Goal: Task Accomplishment & Management: Use online tool/utility

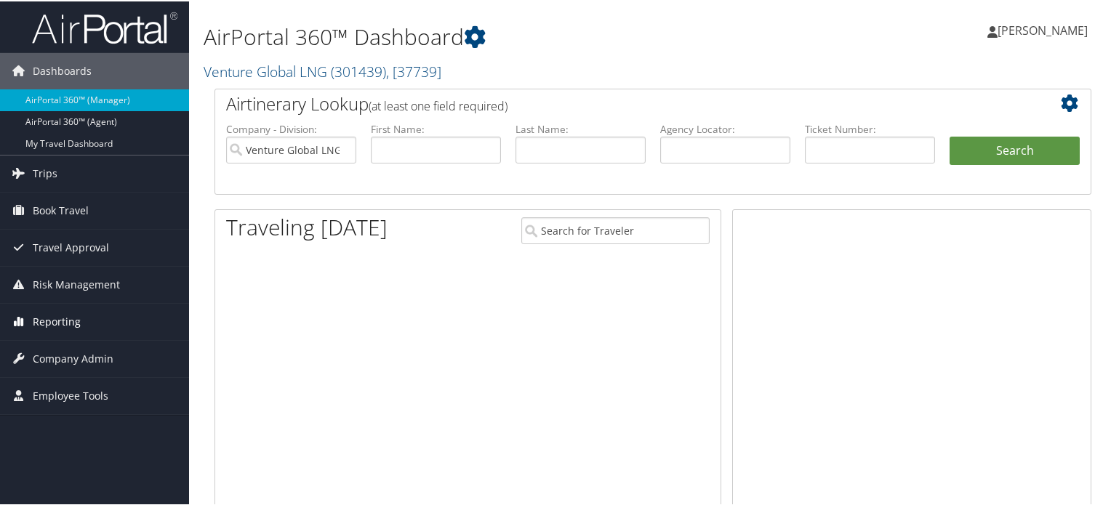
click at [58, 320] on span "Reporting" at bounding box center [57, 320] width 48 height 36
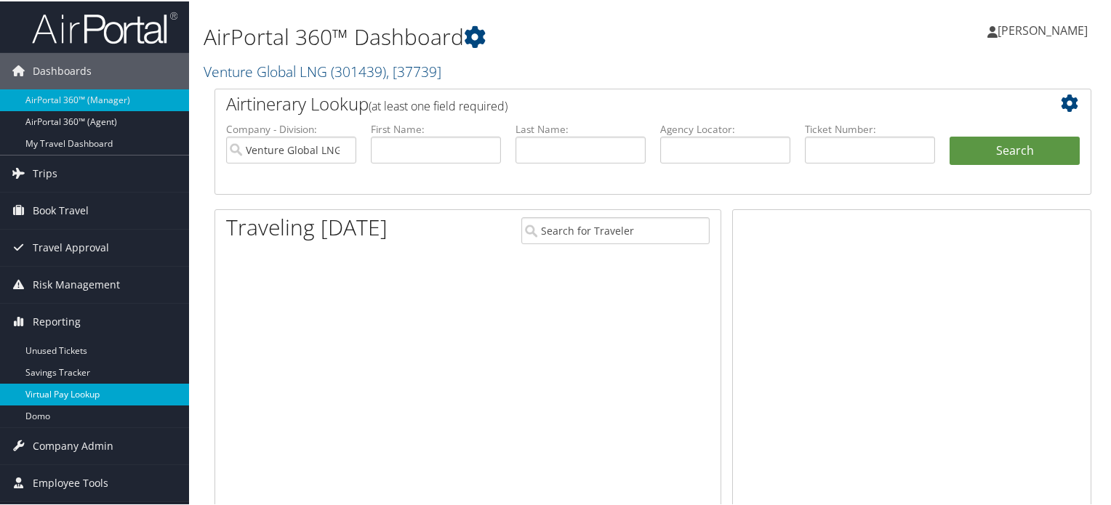
click at [65, 392] on link "Virtual Pay Lookup" at bounding box center [94, 393] width 189 height 22
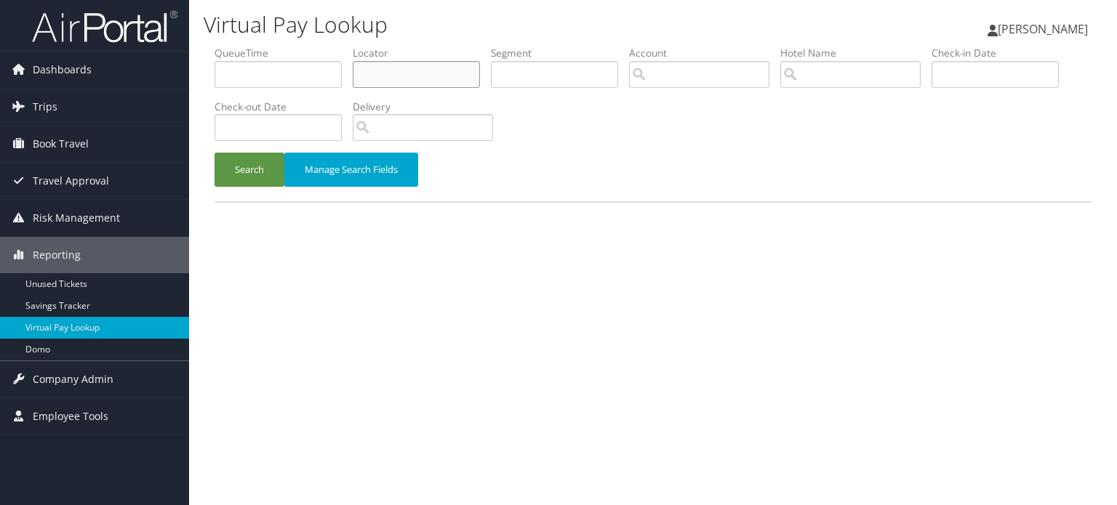
click at [433, 78] on input "text" at bounding box center [416, 74] width 127 height 27
paste input "KOODPT"
type input "KOODPT"
click at [261, 172] on button "Search" at bounding box center [249, 170] width 70 height 34
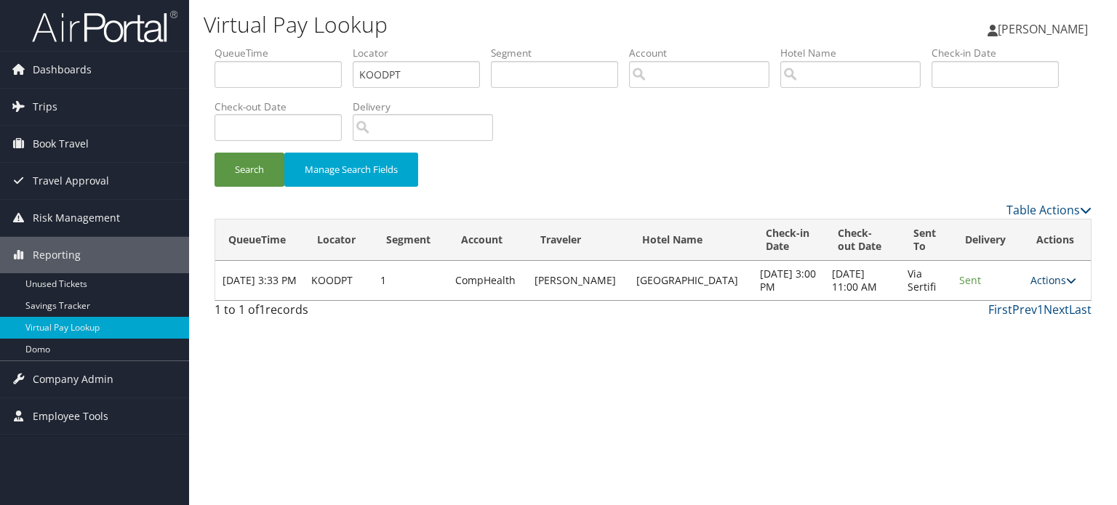
click at [1056, 283] on link "Actions" at bounding box center [1053, 280] width 46 height 14
click at [1028, 334] on link "Logs" at bounding box center [1021, 333] width 92 height 25
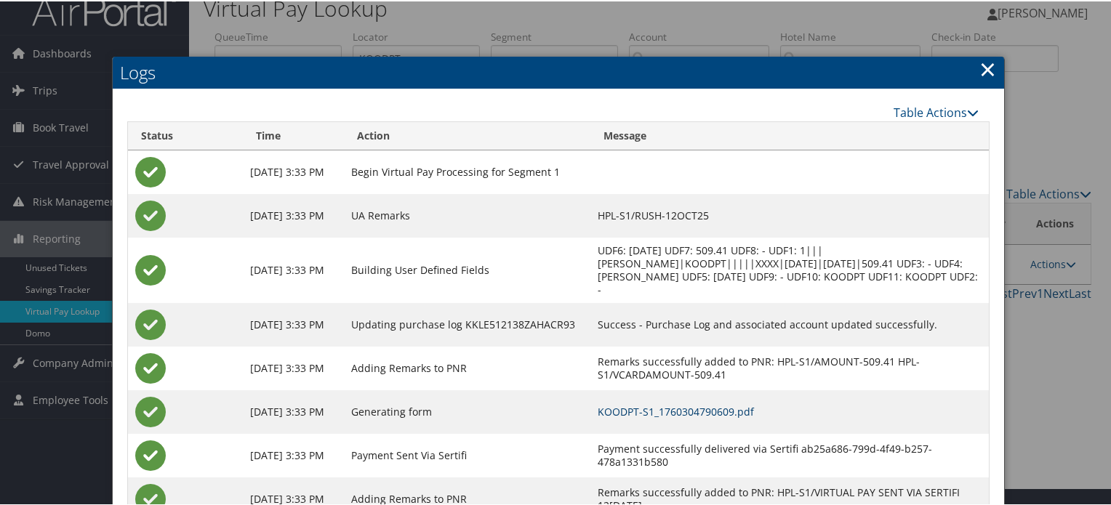
scroll to position [71, 0]
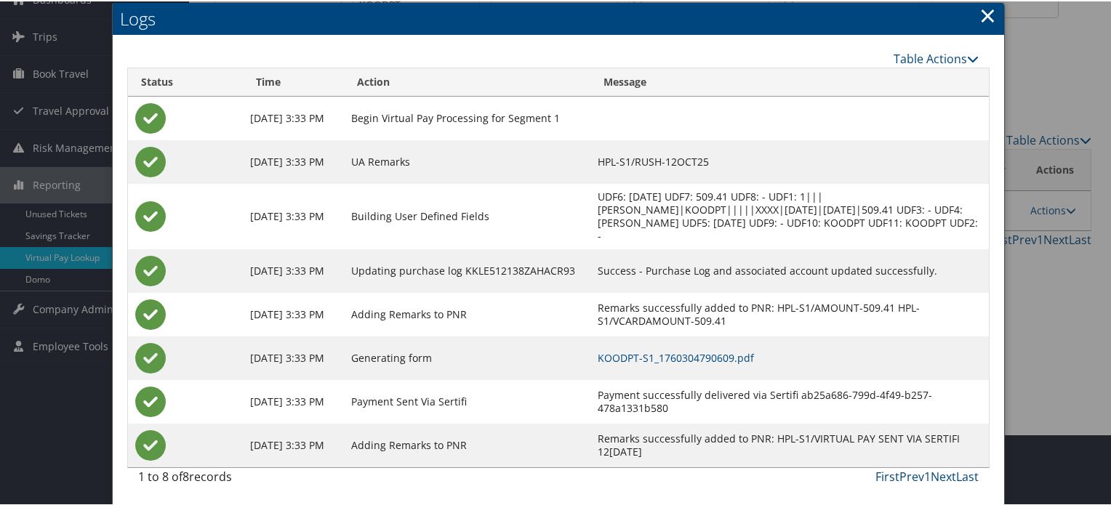
click at [722, 346] on td "KOODPT-S1_1760304790609.pdf" at bounding box center [789, 357] width 399 height 44
click at [721, 355] on link "KOODPT-S1_1760304790609.pdf" at bounding box center [676, 357] width 156 height 14
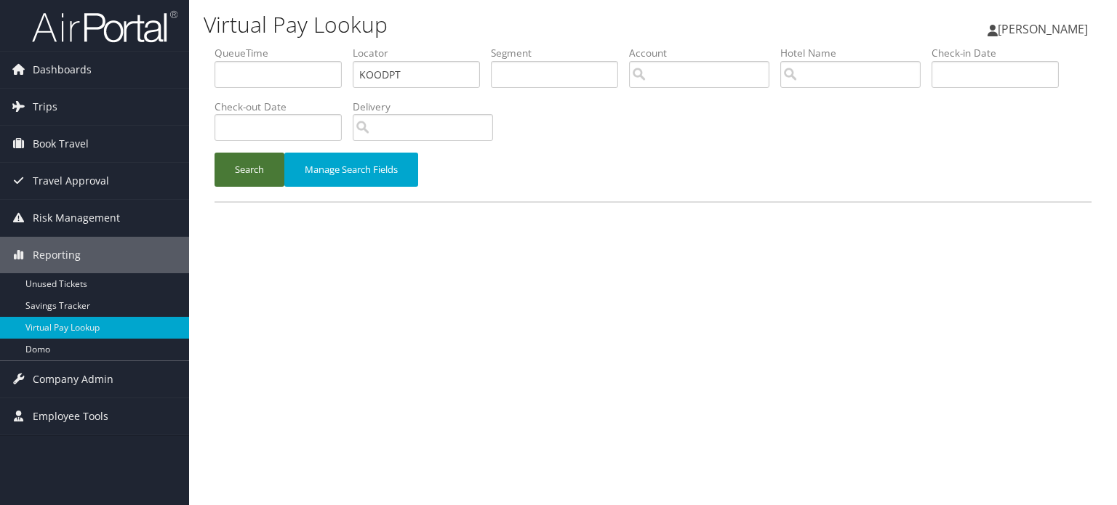
click at [254, 171] on button "Search" at bounding box center [249, 170] width 70 height 34
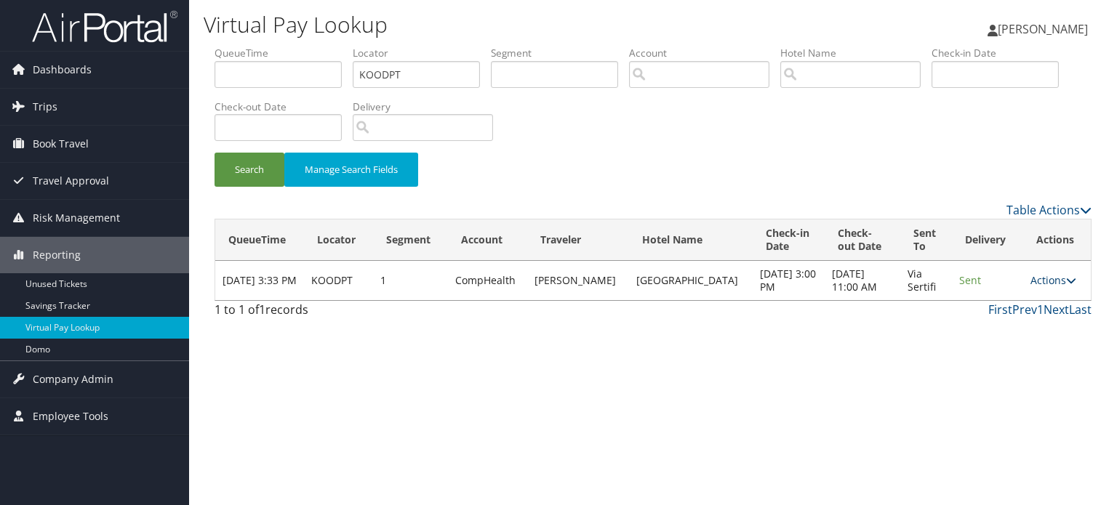
click at [1034, 287] on link "Actions" at bounding box center [1053, 280] width 46 height 14
click at [1000, 333] on link "Logs" at bounding box center [1021, 333] width 92 height 25
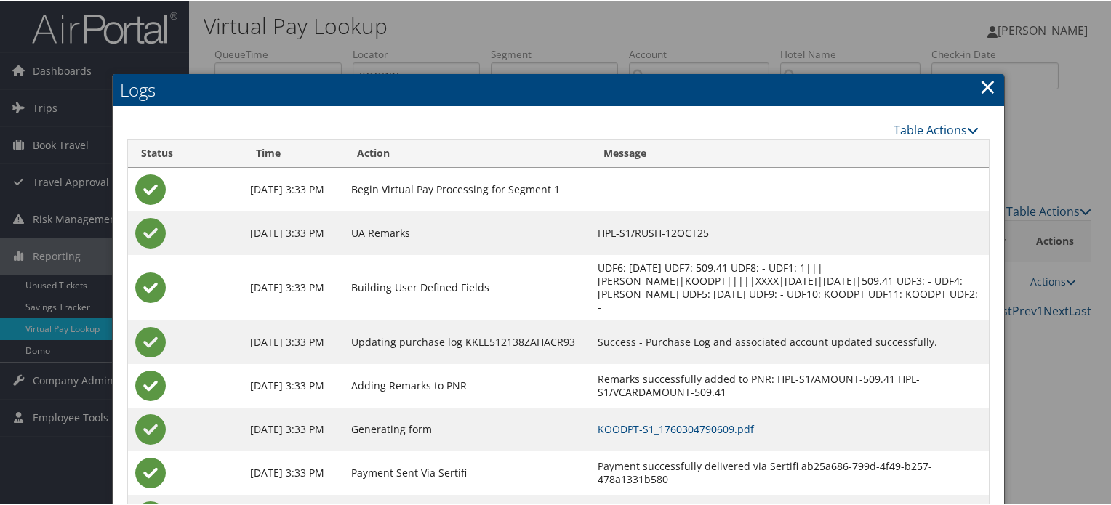
scroll to position [71, 0]
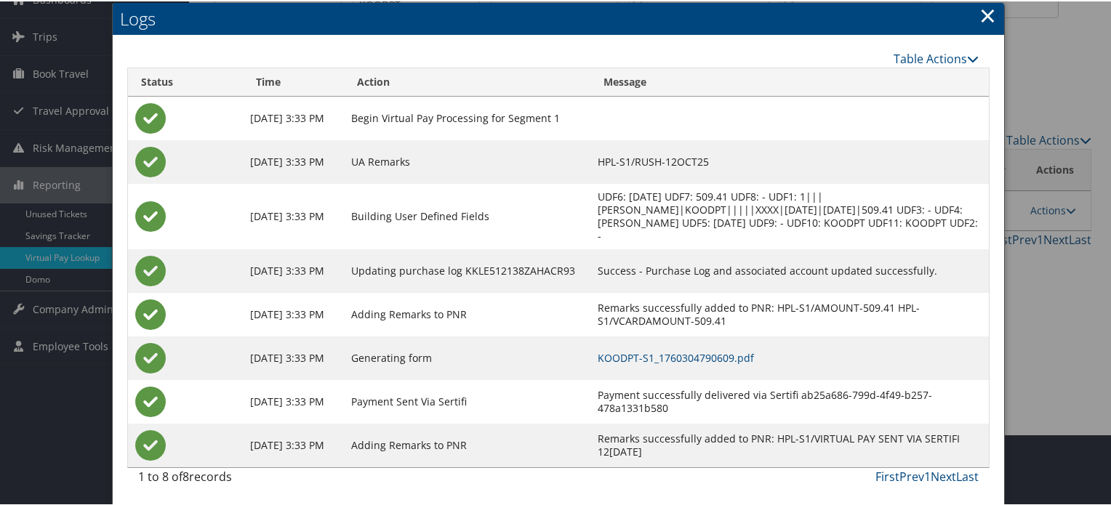
click at [686, 374] on td "KOODPT-S1_1760304790609.pdf" at bounding box center [789, 357] width 399 height 44
click at [986, 21] on link "×" at bounding box center [987, 13] width 17 height 29
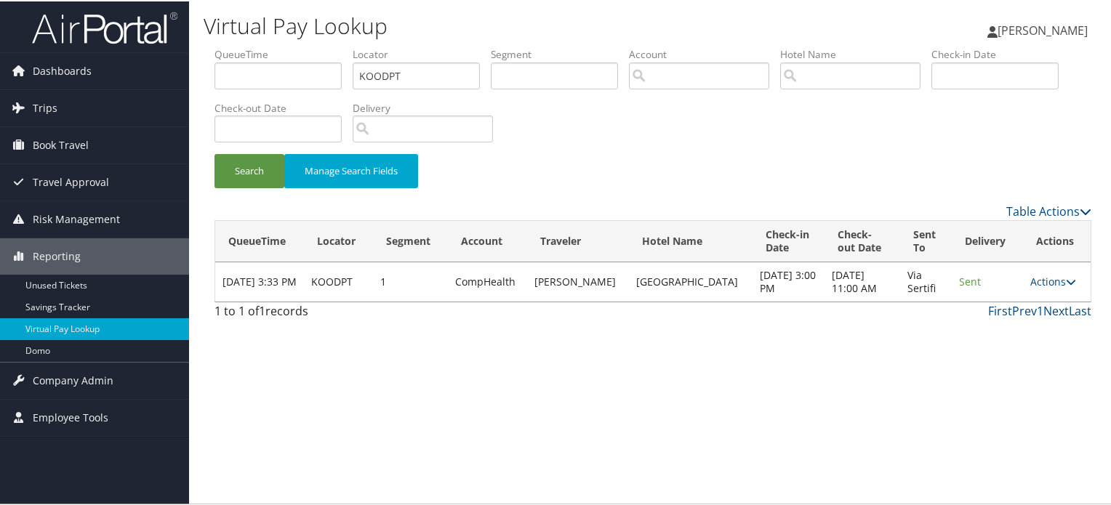
scroll to position [0, 0]
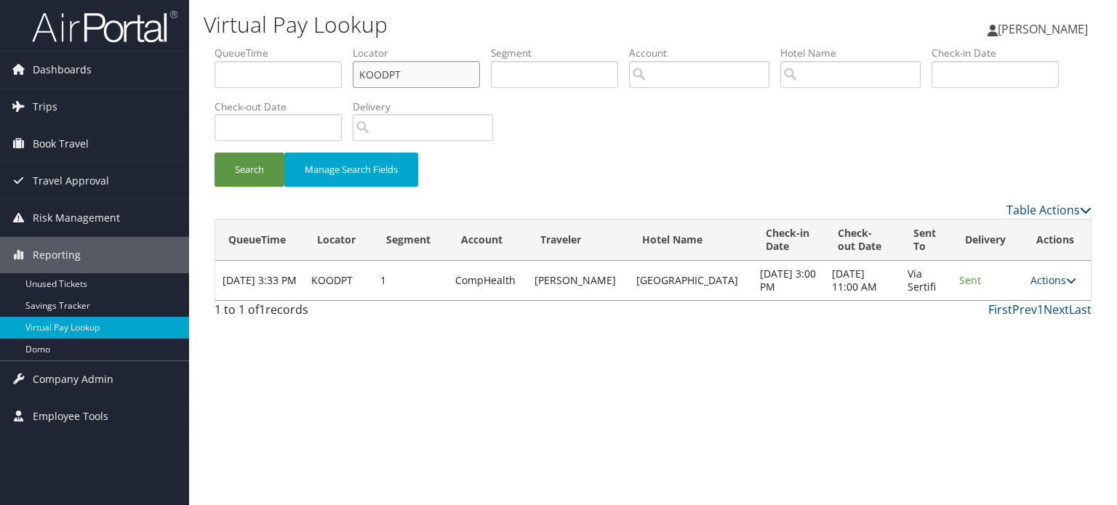
click at [395, 71] on input "KOODPT" at bounding box center [416, 74] width 127 height 27
paste input "CYQNDO"
type input "CYQNDO"
click at [254, 168] on button "Search" at bounding box center [249, 170] width 70 height 34
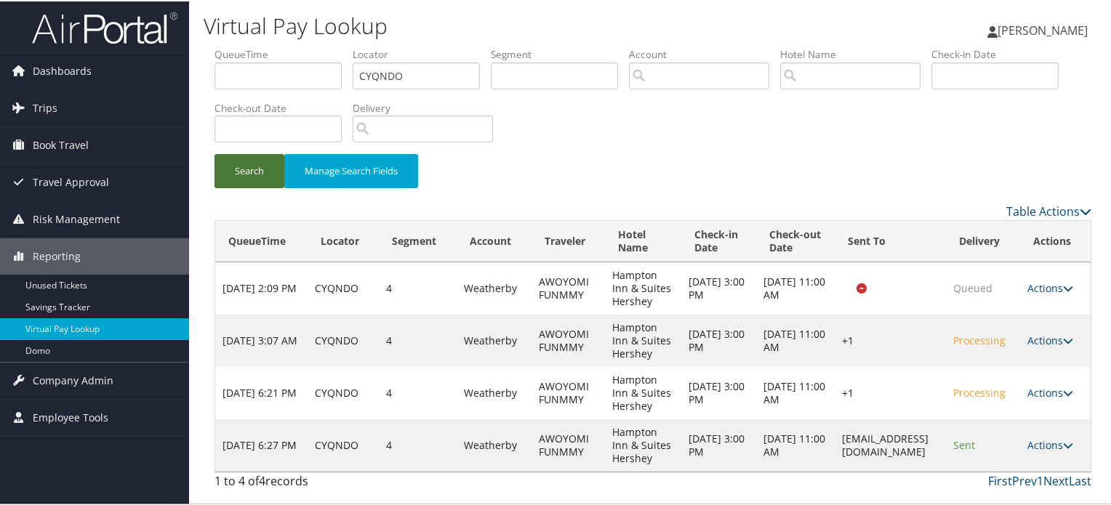
scroll to position [41, 0]
click at [1066, 446] on icon at bounding box center [1068, 444] width 10 height 10
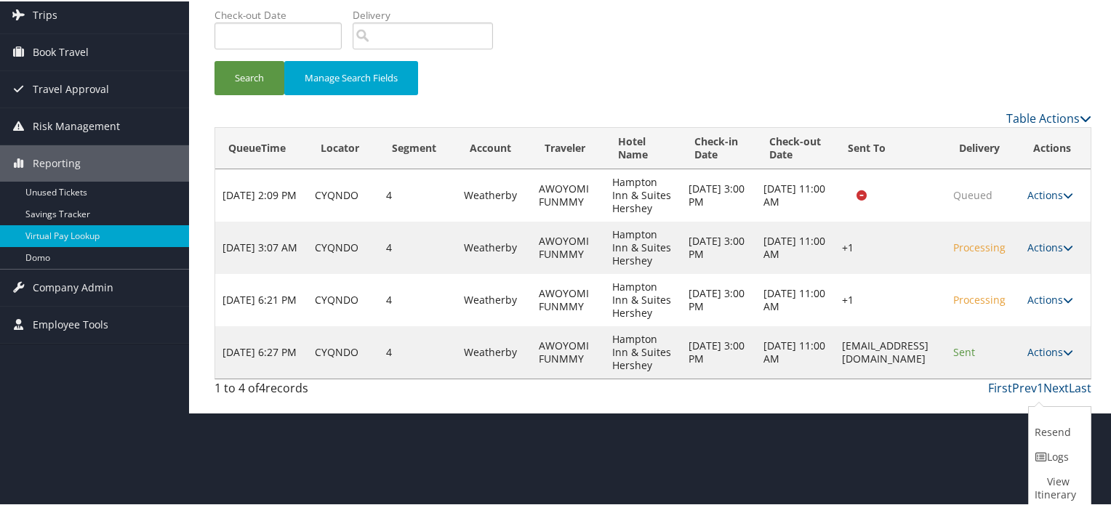
scroll to position [93, 0]
click at [1046, 449] on link "Logs" at bounding box center [1058, 455] width 58 height 25
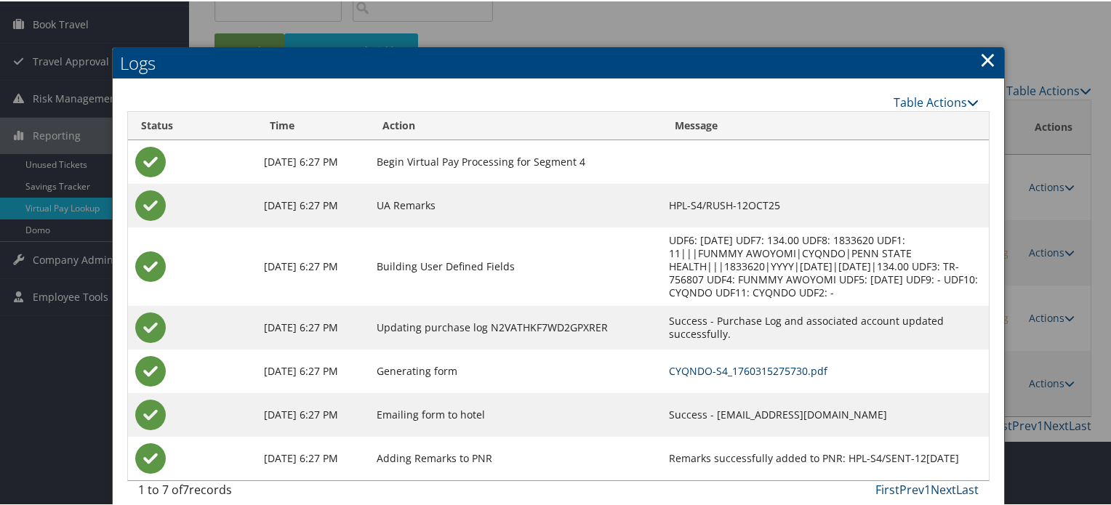
scroll to position [121, 0]
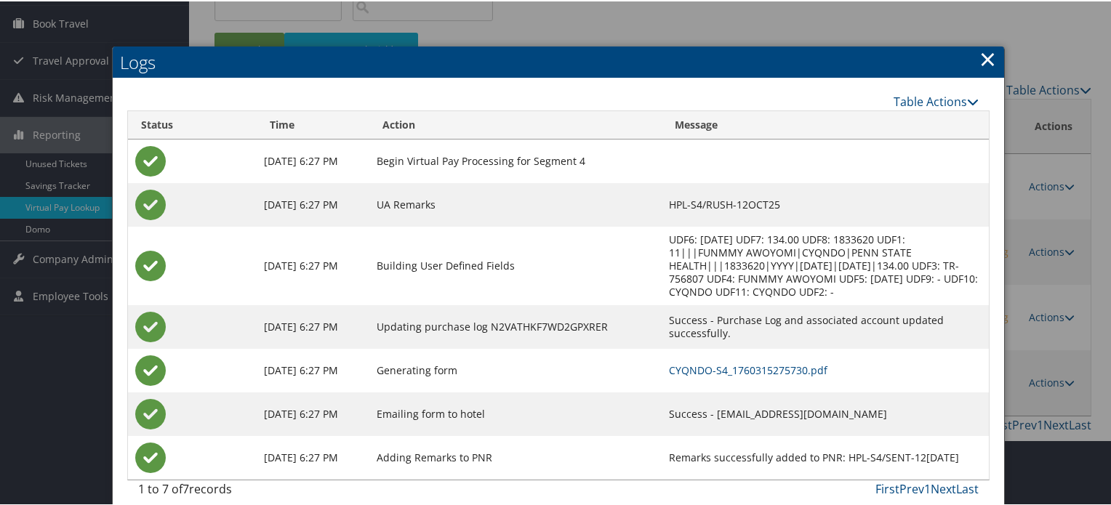
click at [980, 63] on link "×" at bounding box center [987, 57] width 17 height 29
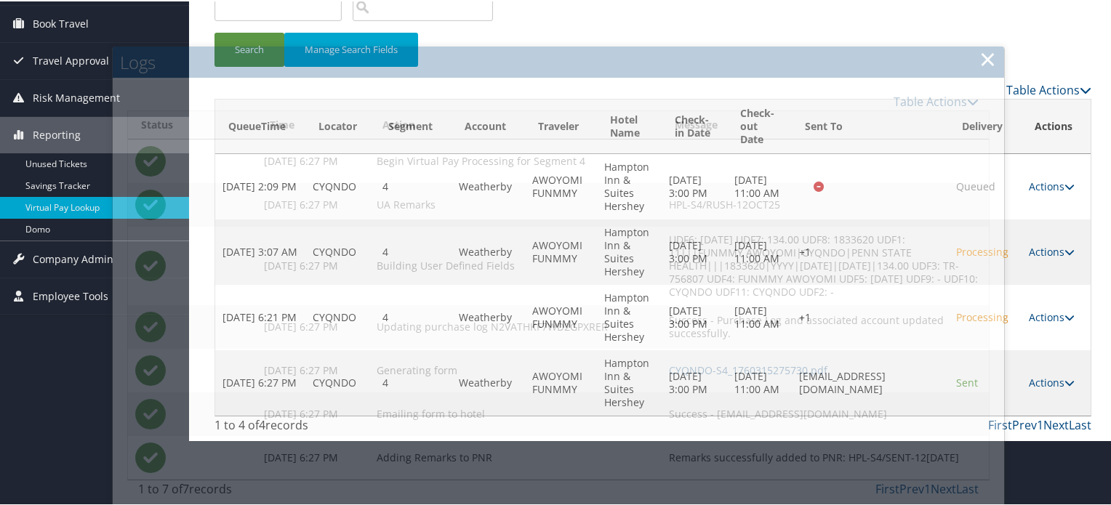
scroll to position [55, 0]
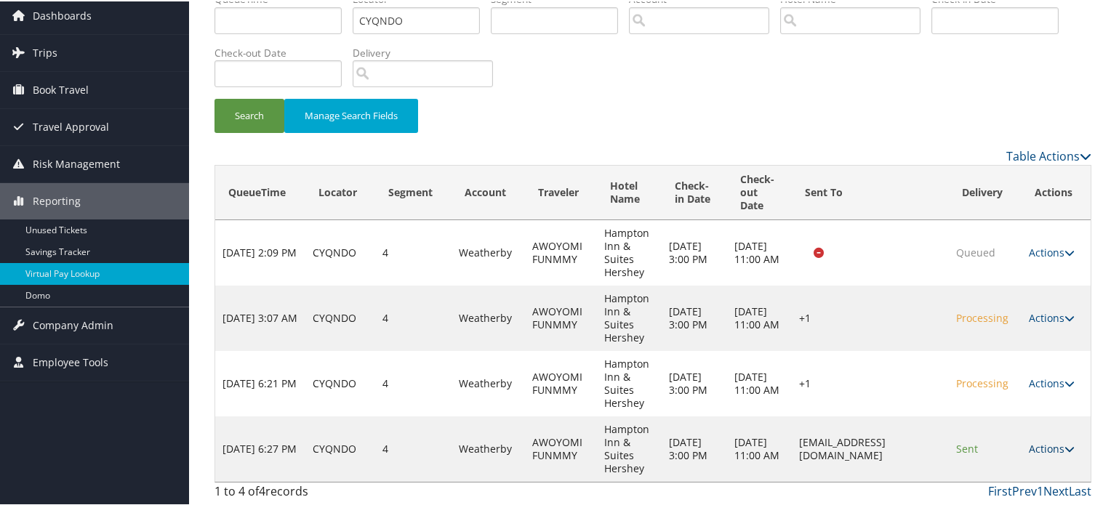
click at [1052, 445] on link "Actions" at bounding box center [1052, 448] width 46 height 14
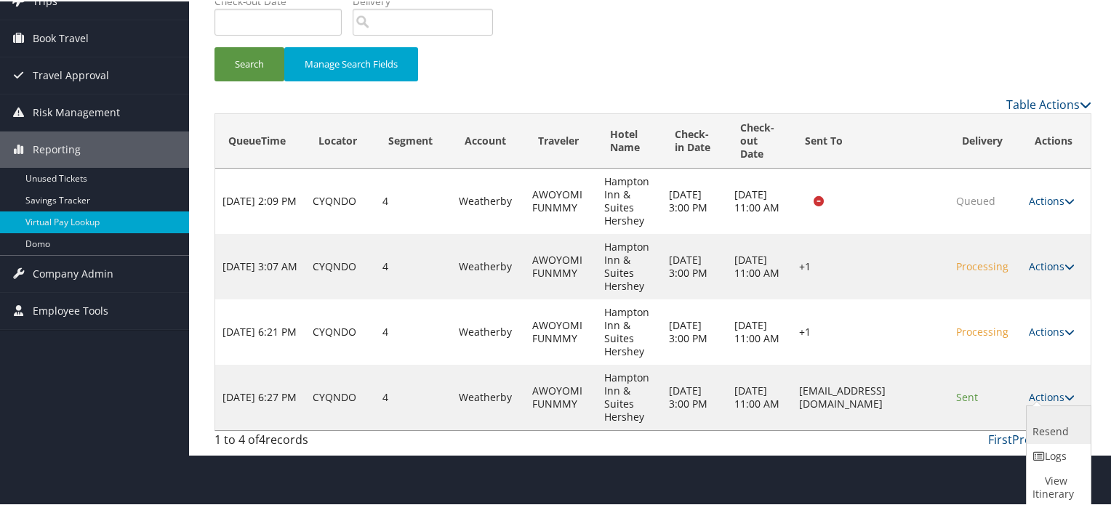
click at [1043, 433] on link "Resend" at bounding box center [1056, 424] width 60 height 38
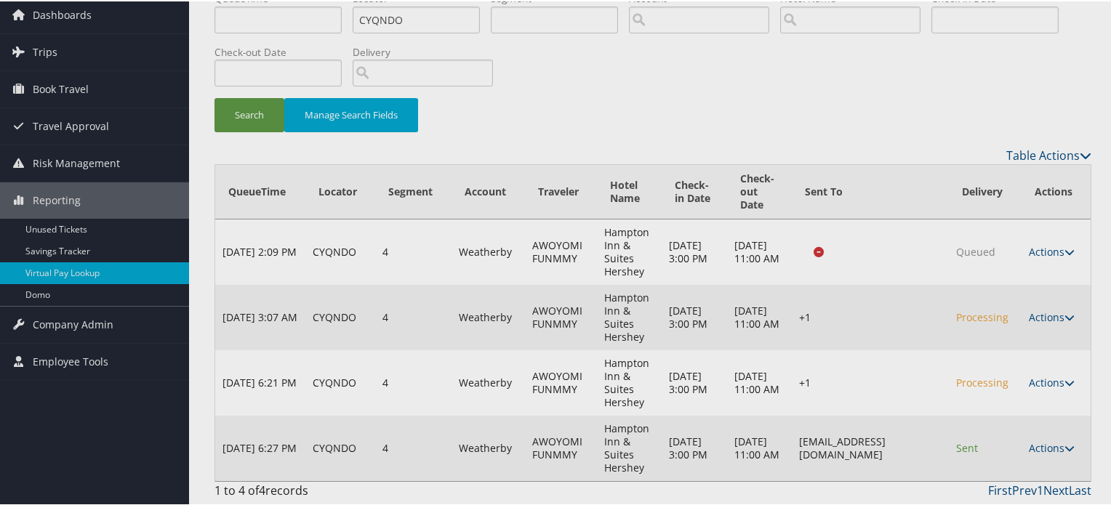
scroll to position [55, 0]
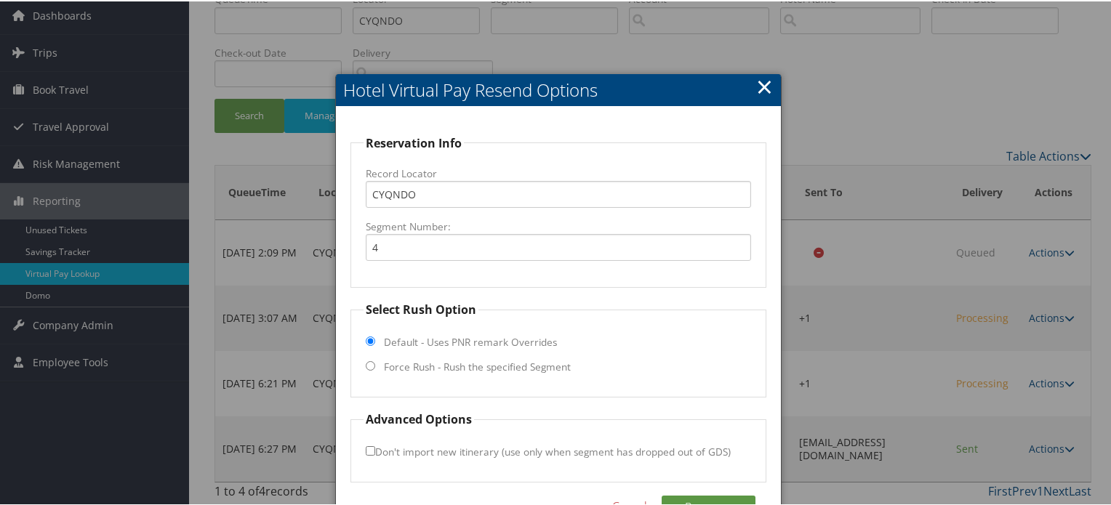
click at [477, 270] on fieldset "Reservation Info Record Locator CYQNDO Segment Number: 4" at bounding box center [558, 210] width 416 height 154
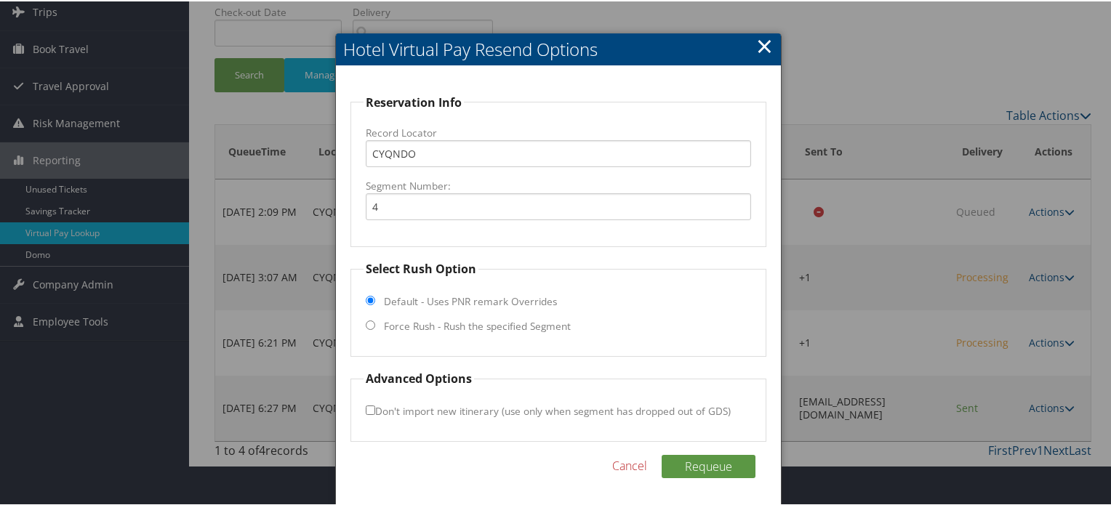
click at [366, 325] on input "Force Rush - Rush the specified Segment" at bounding box center [370, 323] width 9 height 9
radio input "true"
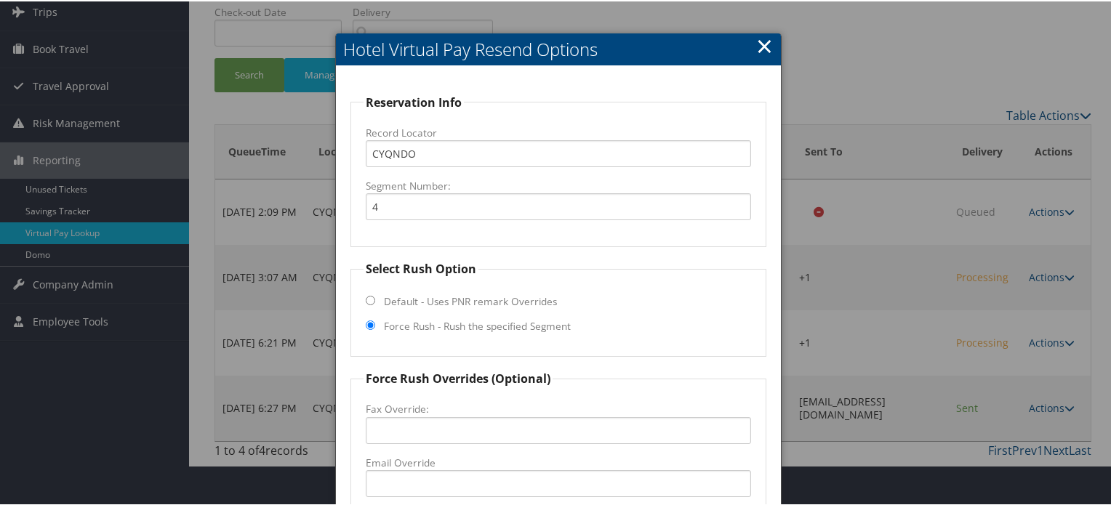
scroll to position [262, 0]
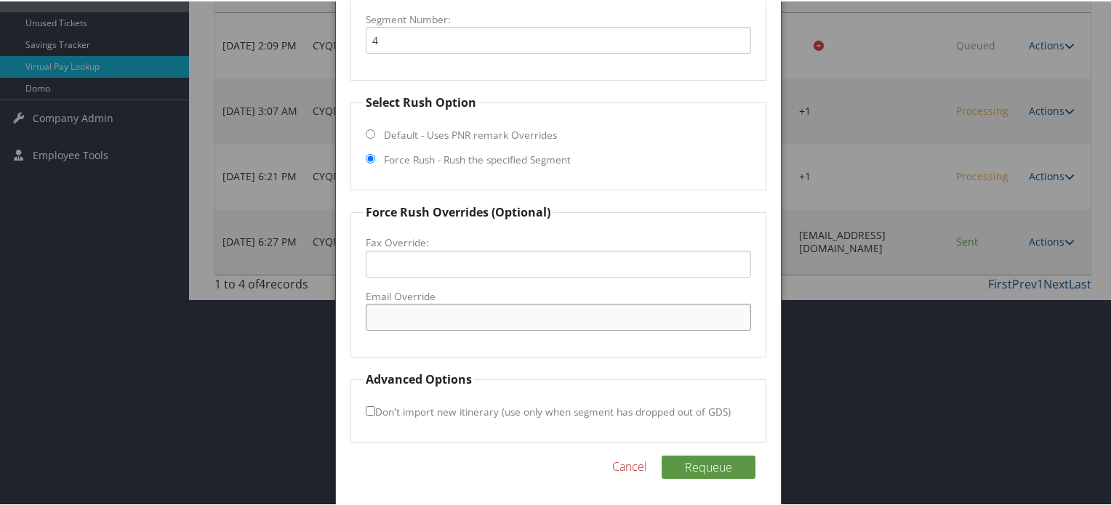
click at [441, 318] on input "Email Override" at bounding box center [558, 315] width 385 height 27
paste input "[EMAIL_ADDRESS][DOMAIN_NAME]"
type input "[EMAIL_ADDRESS][DOMAIN_NAME]"
click at [696, 465] on button "Requeue" at bounding box center [709, 465] width 94 height 23
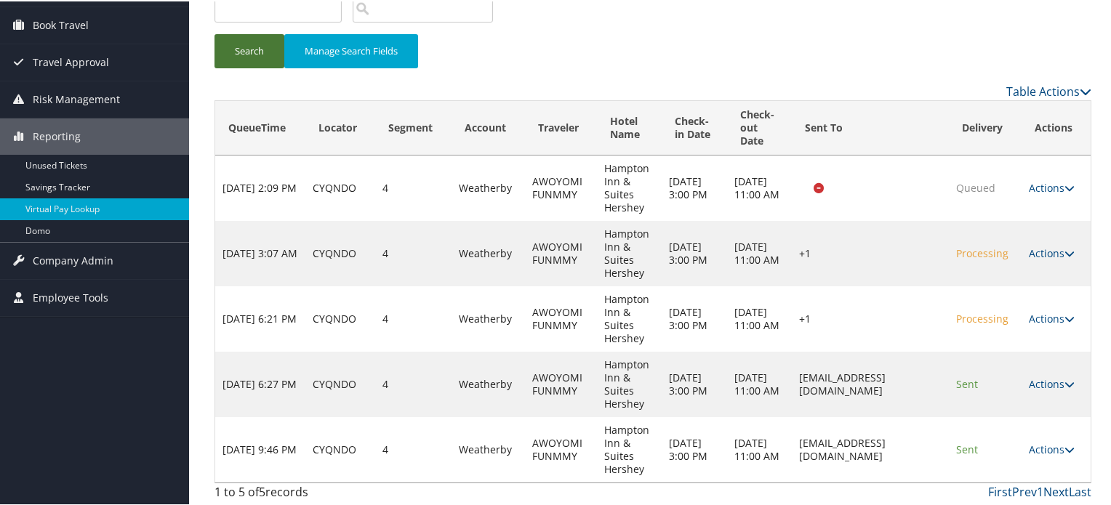
scroll to position [0, 0]
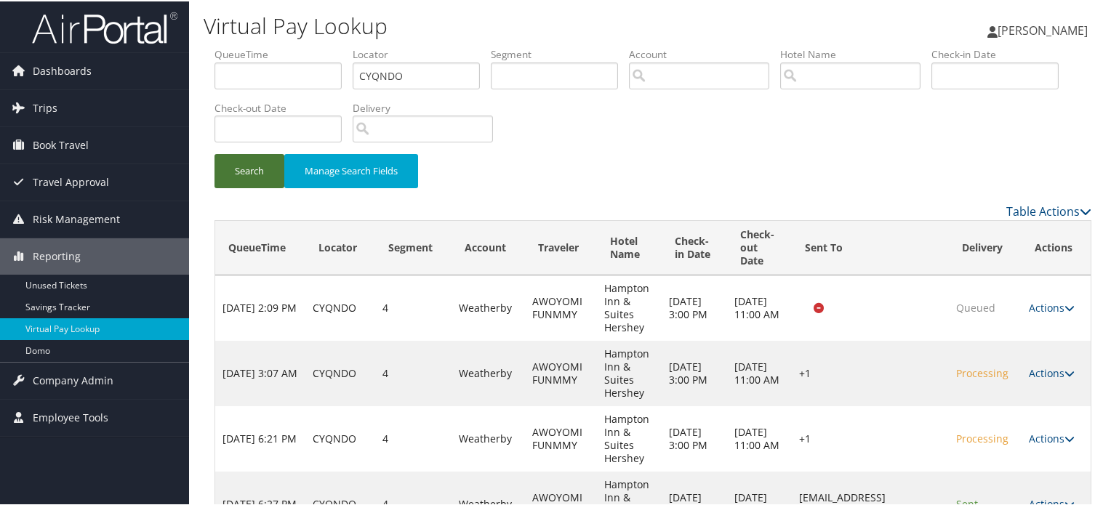
click at [249, 174] on button "Search" at bounding box center [249, 170] width 70 height 34
click at [262, 176] on button "Search" at bounding box center [249, 170] width 70 height 34
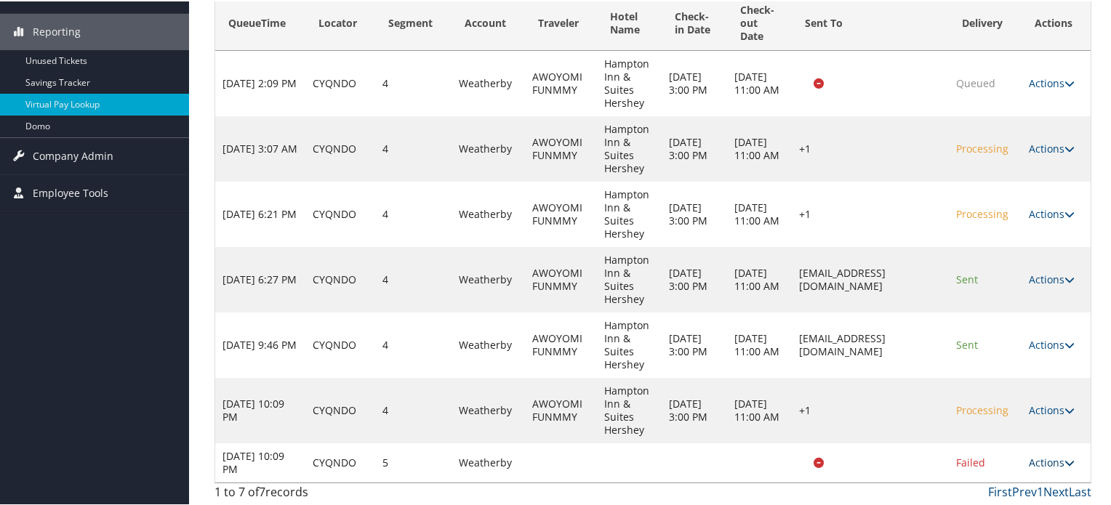
click at [1053, 458] on link "Actions" at bounding box center [1052, 461] width 46 height 14
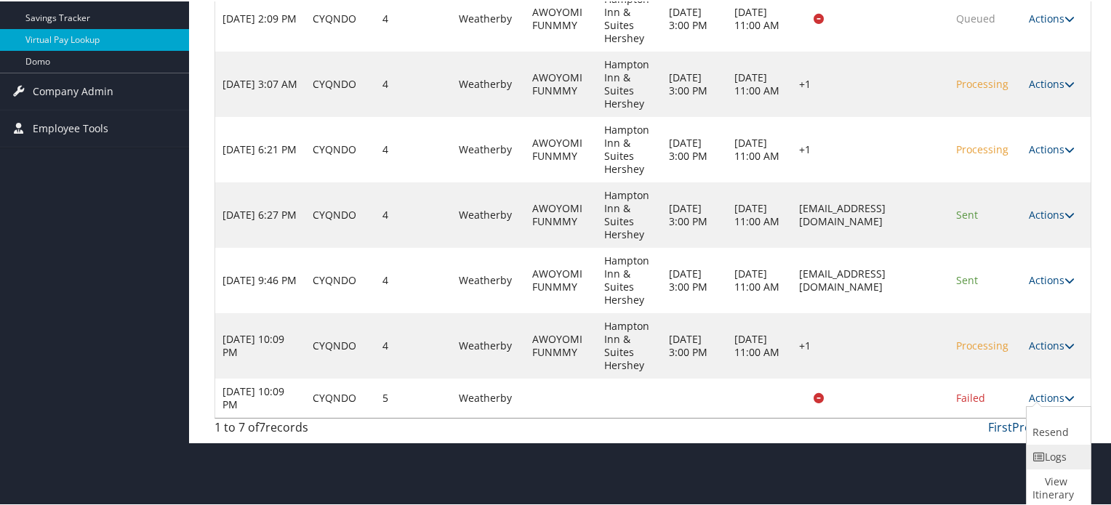
click at [1053, 458] on link "Logs" at bounding box center [1056, 455] width 60 height 25
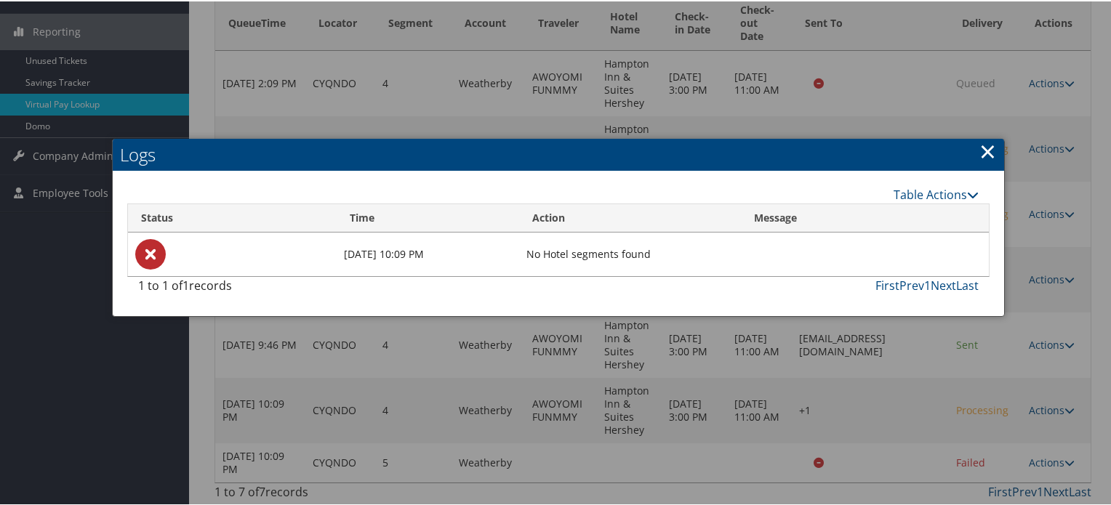
click at [980, 152] on link "×" at bounding box center [987, 149] width 17 height 29
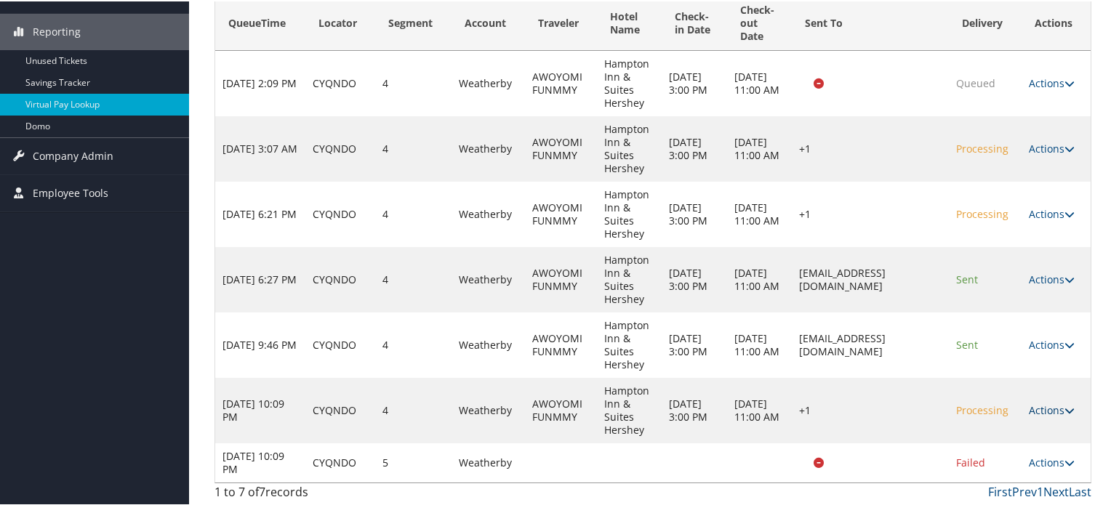
click at [1056, 403] on link "Actions" at bounding box center [1052, 409] width 46 height 14
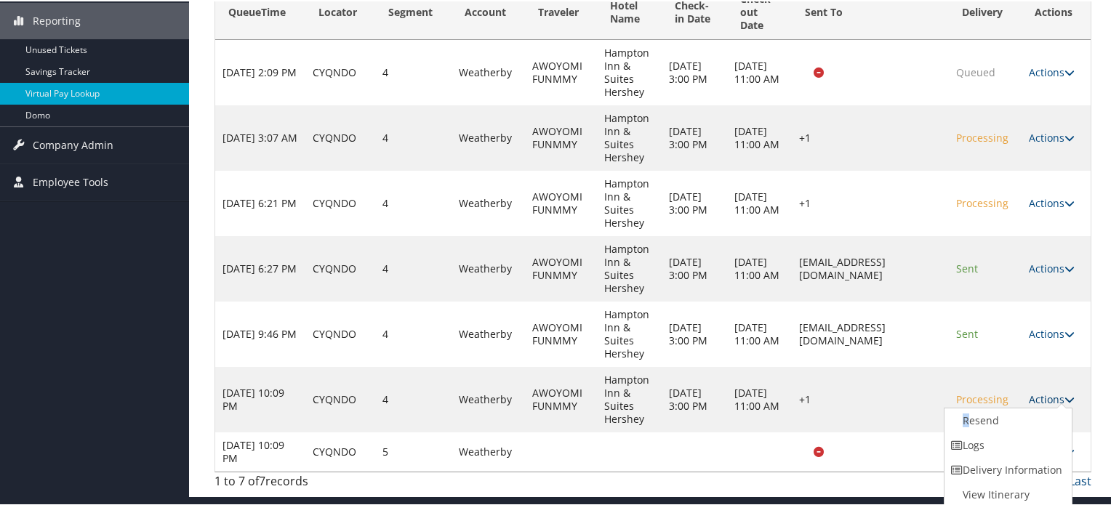
click at [1056, 406] on ul "Resend Logs Delivery Information View Itinerary" at bounding box center [1008, 456] width 129 height 100
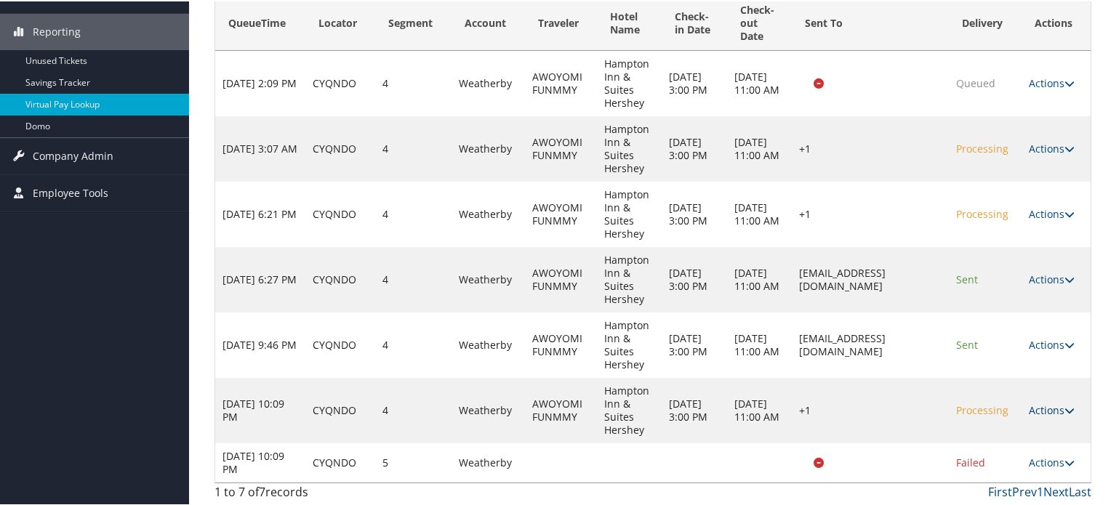
click at [1073, 409] on td "Actions Resend Logs Delivery Information View Itinerary" at bounding box center [1055, 409] width 69 height 65
click at [1069, 409] on icon at bounding box center [1069, 409] width 10 height 10
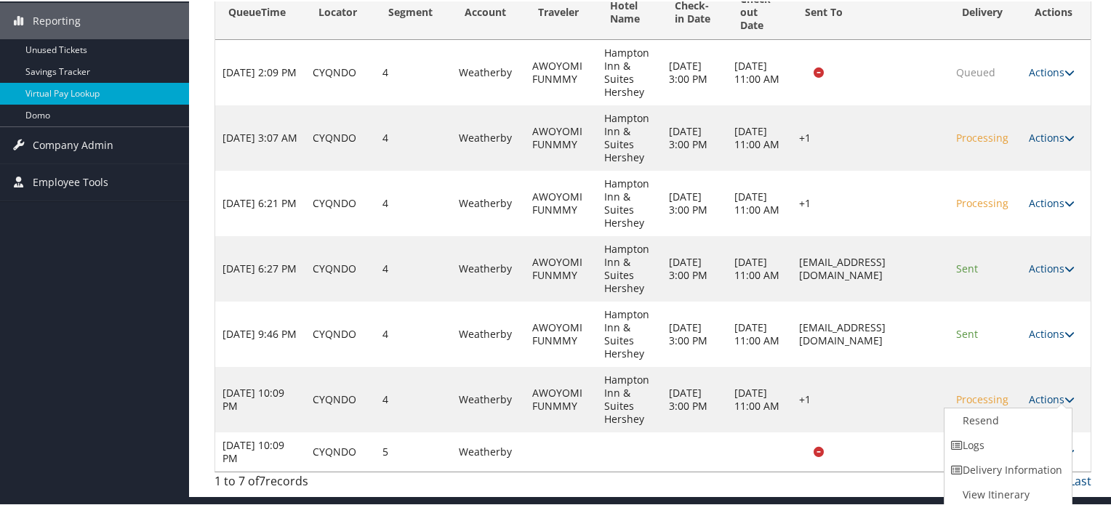
click at [851, 386] on td "+1" at bounding box center [870, 398] width 157 height 65
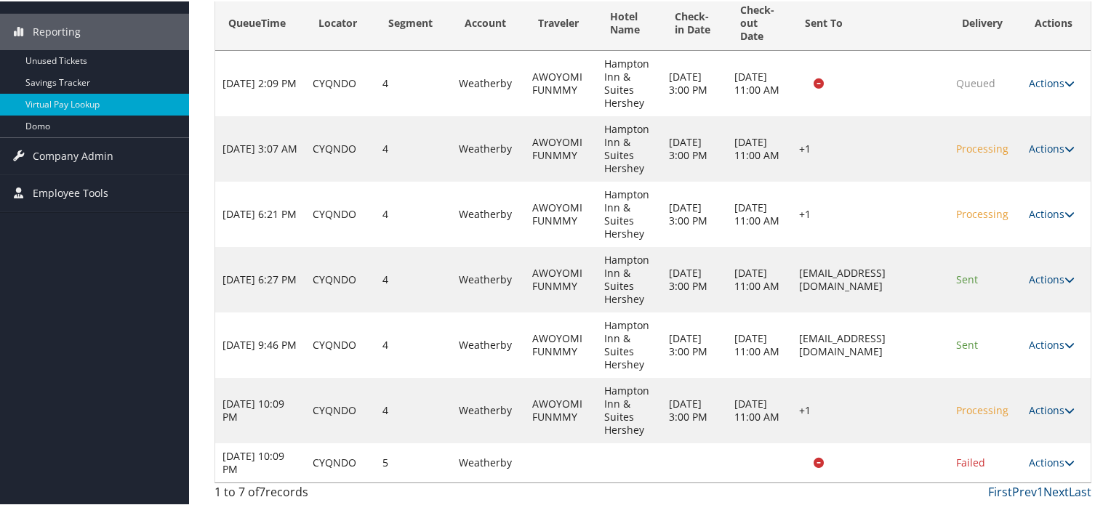
scroll to position [0, 0]
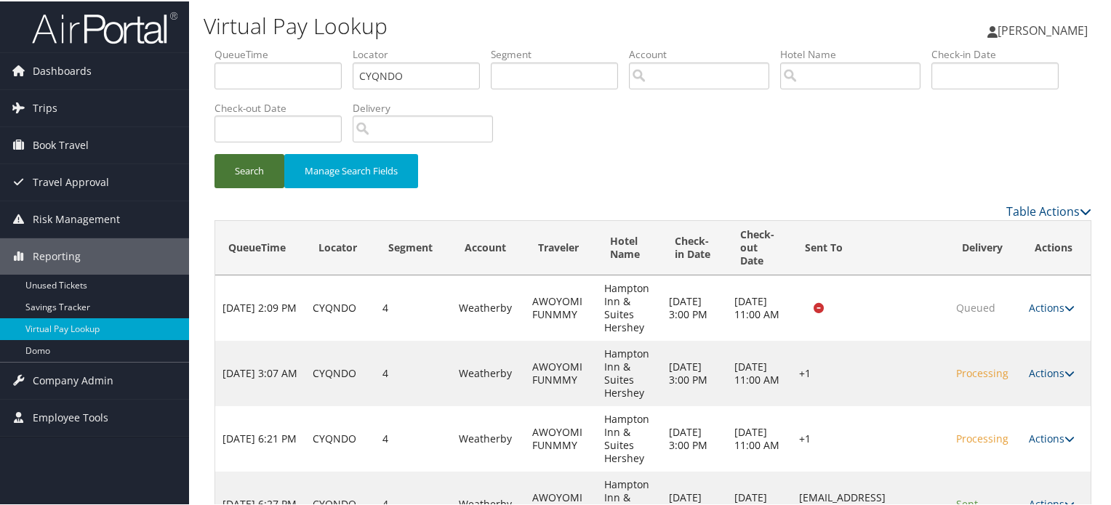
click at [241, 175] on button "Search" at bounding box center [249, 170] width 70 height 34
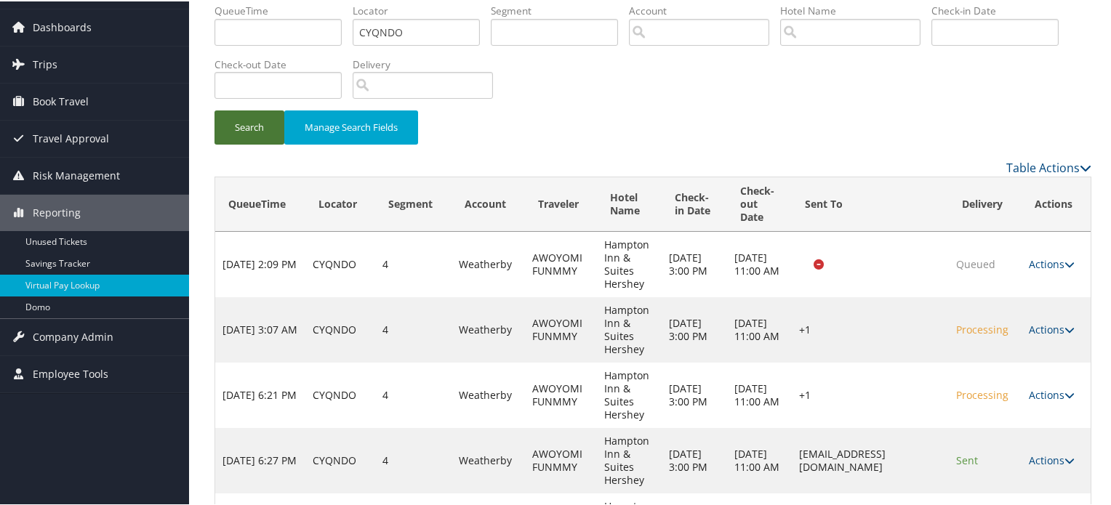
scroll to position [44, 0]
click at [259, 132] on button "Search" at bounding box center [249, 126] width 70 height 34
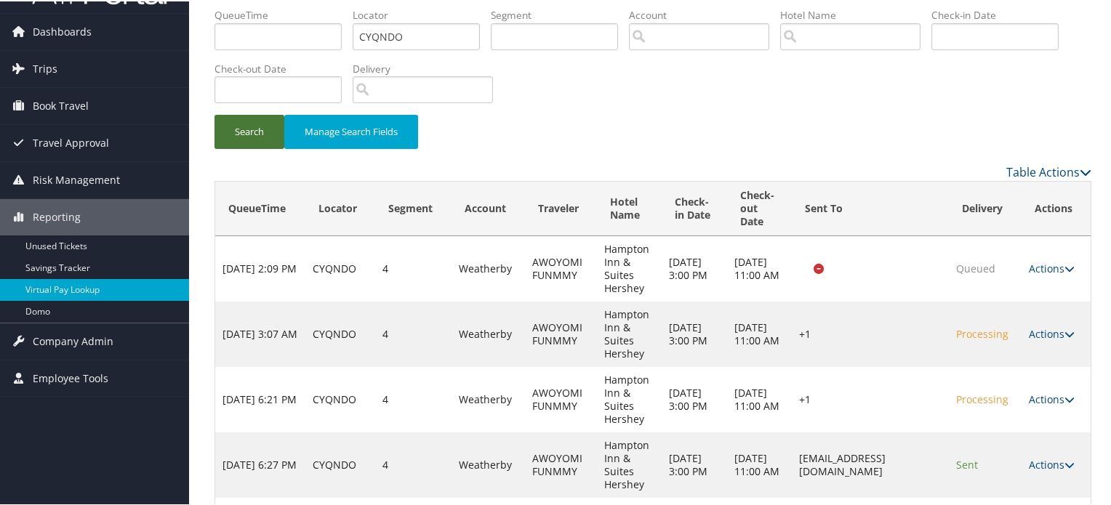
scroll to position [39, 0]
click at [253, 135] on button "Search" at bounding box center [249, 131] width 70 height 34
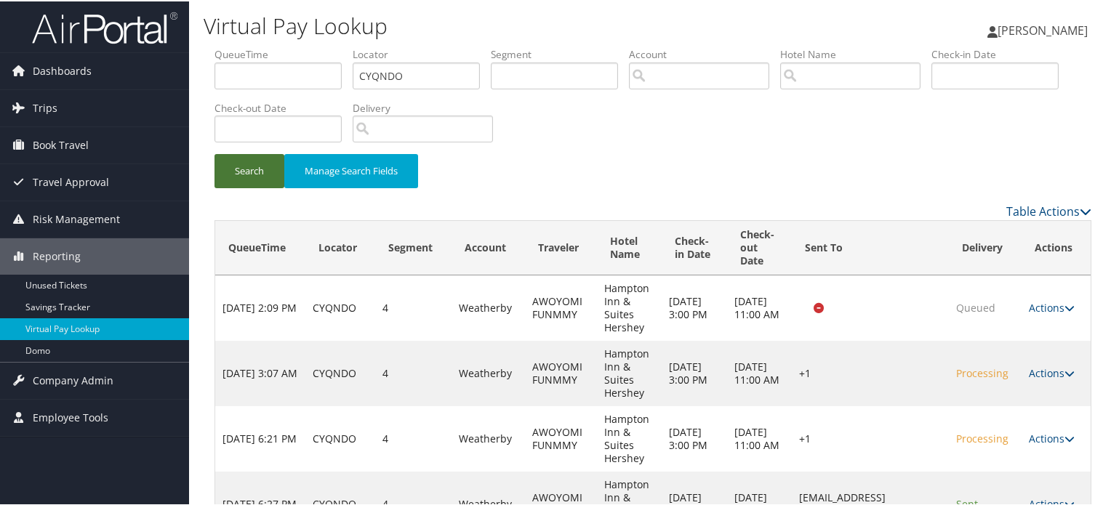
scroll to position [225, 0]
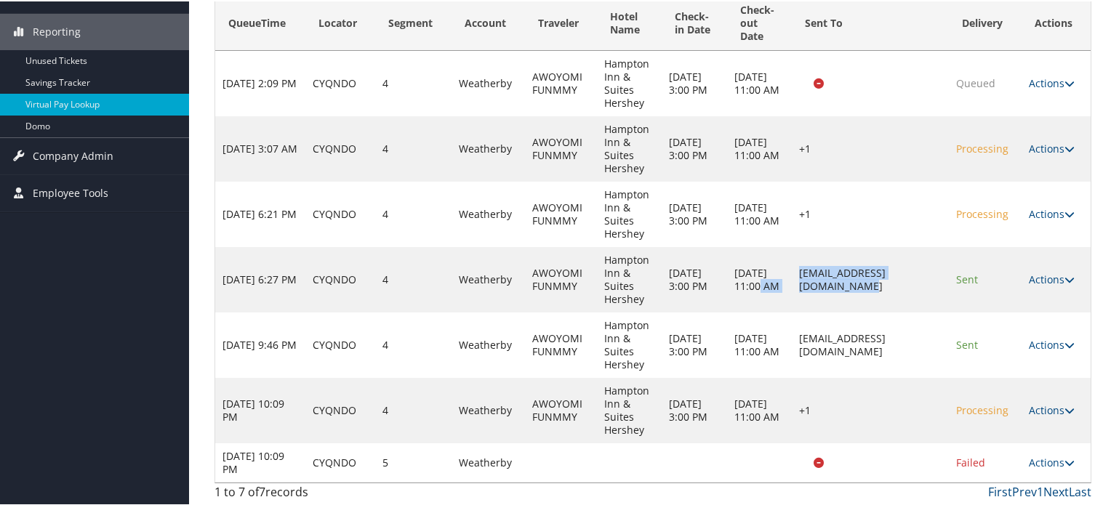
drag, startPoint x: 749, startPoint y: 278, endPoint x: 933, endPoint y: 281, distance: 184.7
click at [933, 281] on tr "Oct 12, 2025 6:27 PM CYQNDO 4 Weatherby AWOYOMI FUNMMY Hampton Inn & Suites Her…" at bounding box center [652, 278] width 875 height 65
copy tr "11:00 AM hamptonhershey749@gamil.com"
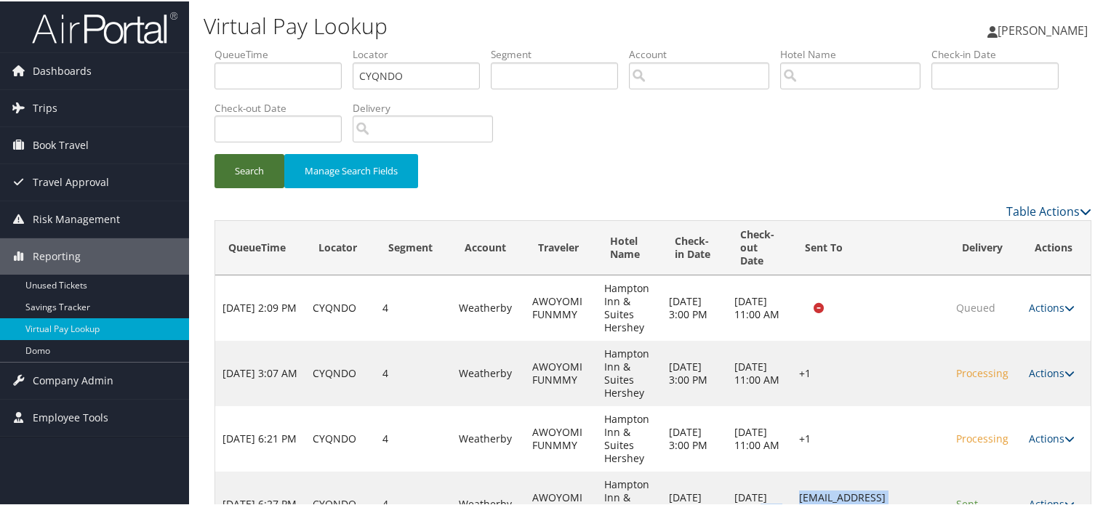
click at [254, 171] on button "Search" at bounding box center [249, 170] width 70 height 34
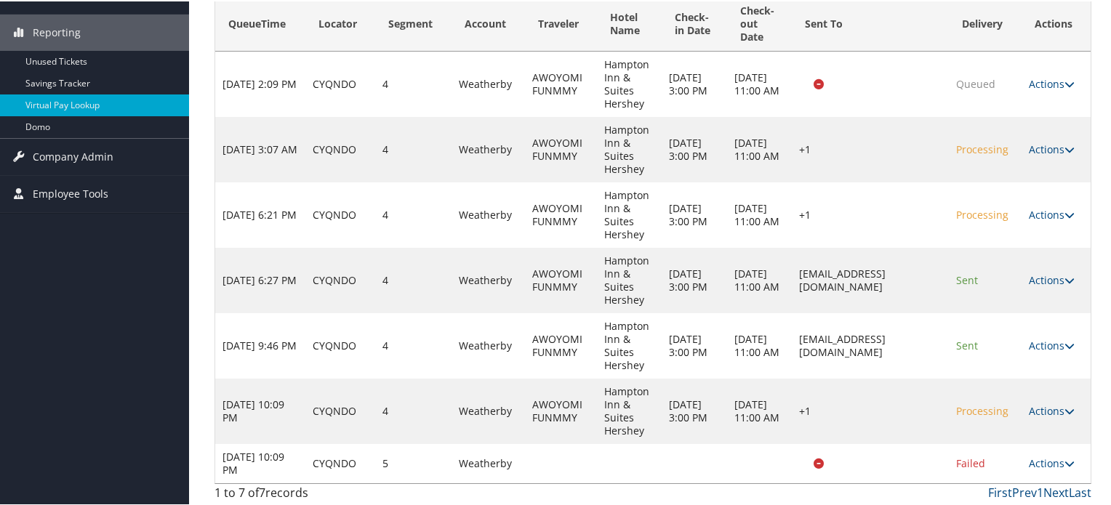
scroll to position [225, 0]
click at [1068, 459] on icon at bounding box center [1069, 462] width 10 height 10
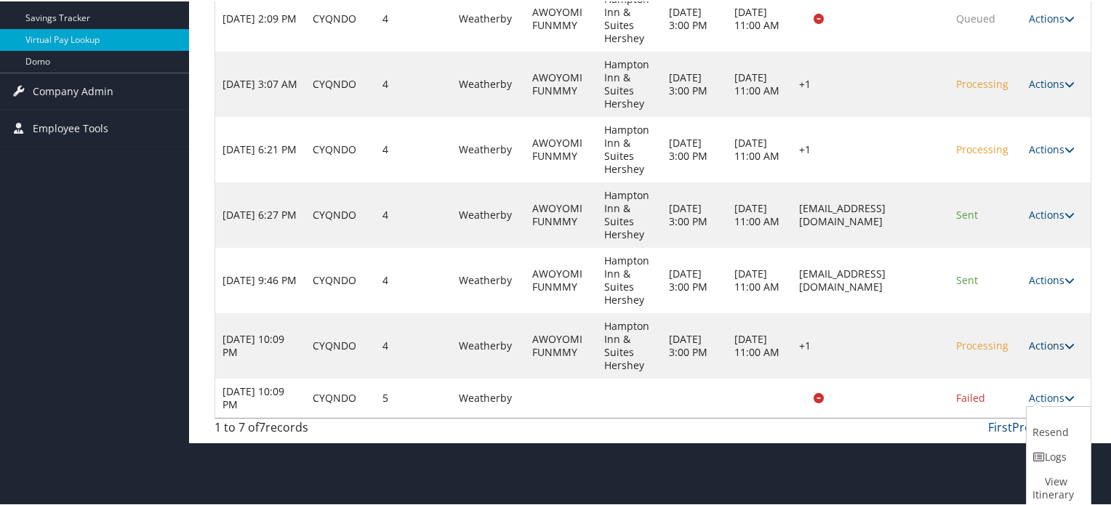
click at [1064, 345] on icon at bounding box center [1069, 345] width 10 height 10
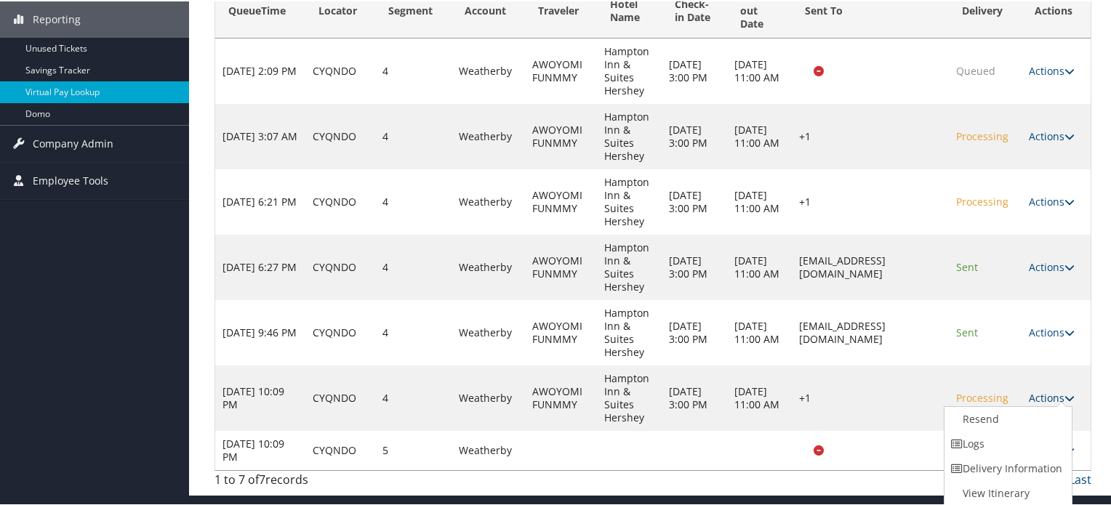
scroll to position [236, 0]
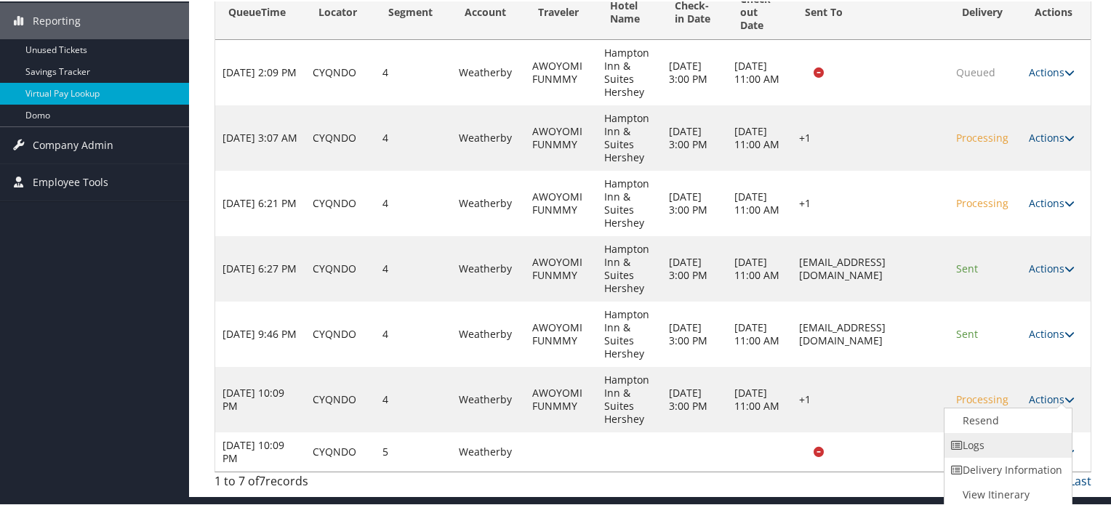
click at [1007, 444] on link "Logs" at bounding box center [1006, 444] width 124 height 25
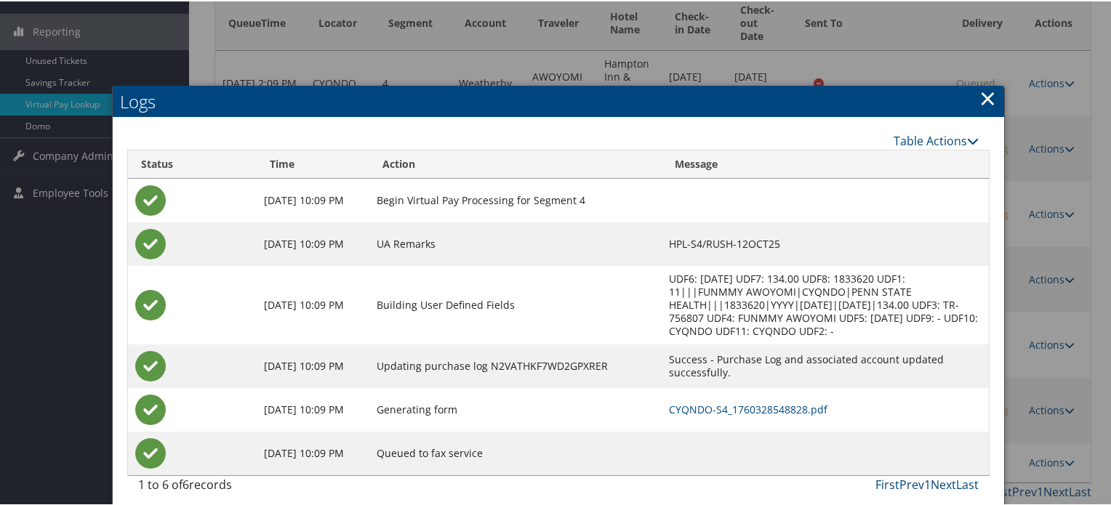
scroll to position [233, 0]
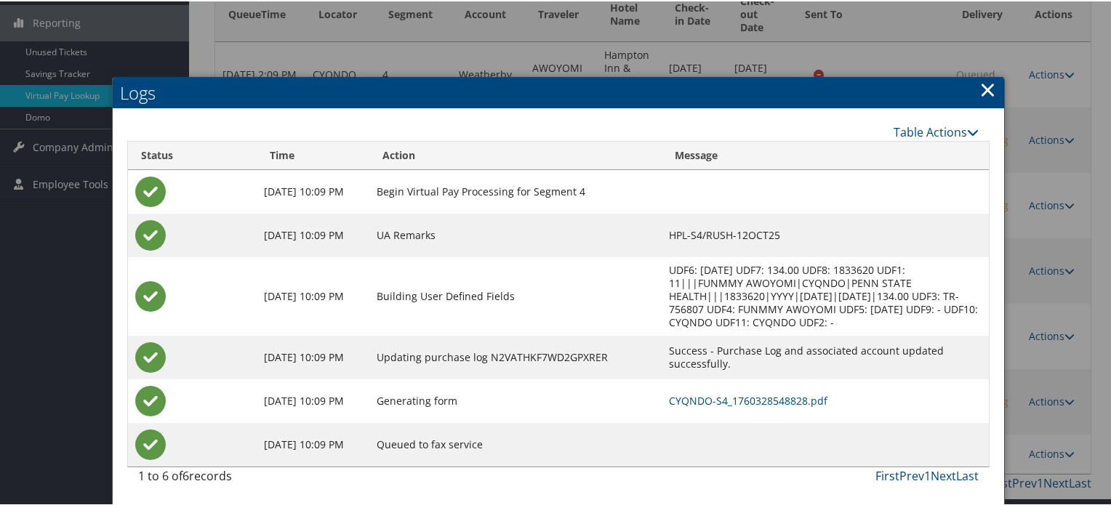
click at [984, 92] on link "×" at bounding box center [987, 87] width 17 height 29
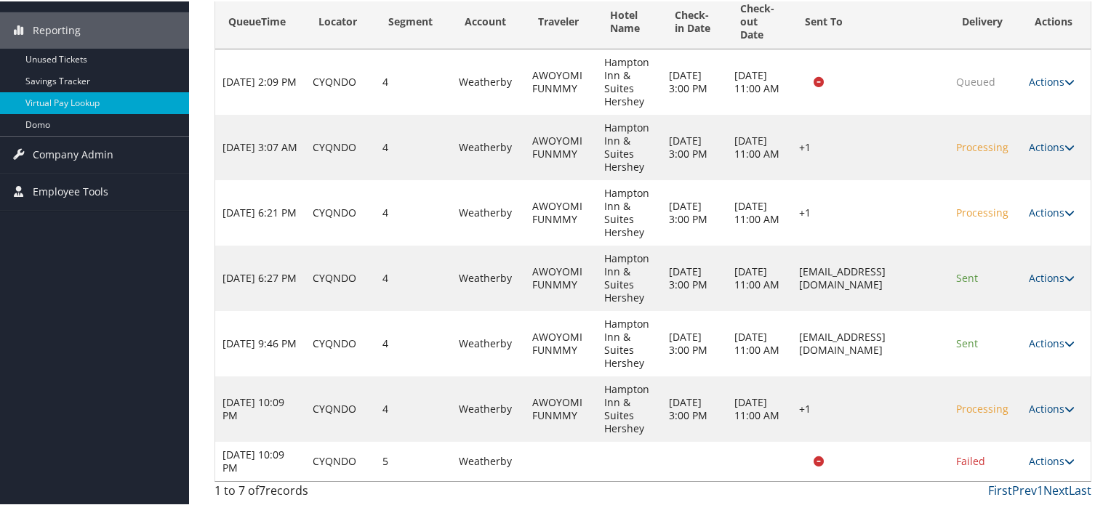
scroll to position [225, 0]
click at [1061, 410] on link "Actions" at bounding box center [1052, 409] width 46 height 14
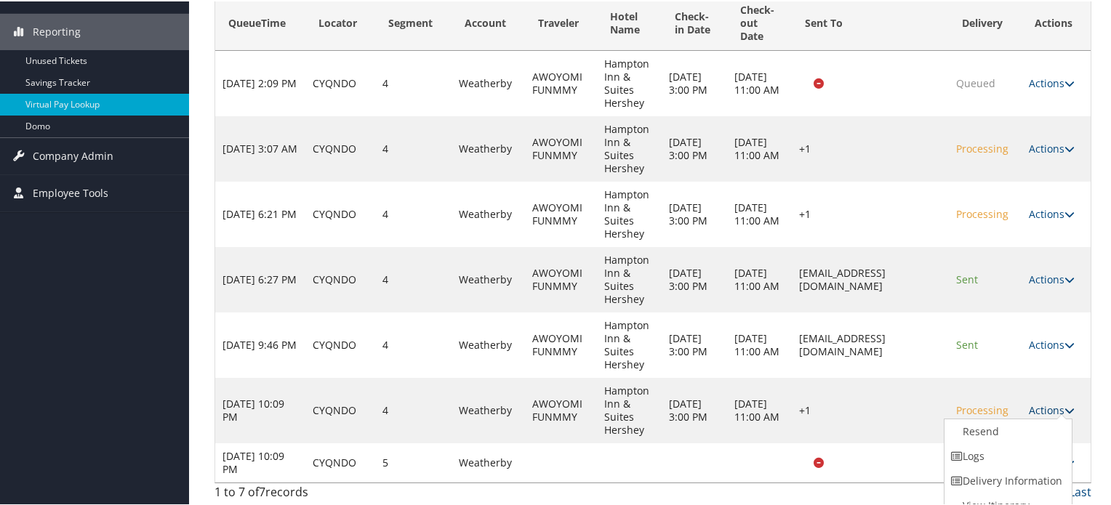
scroll to position [236, 0]
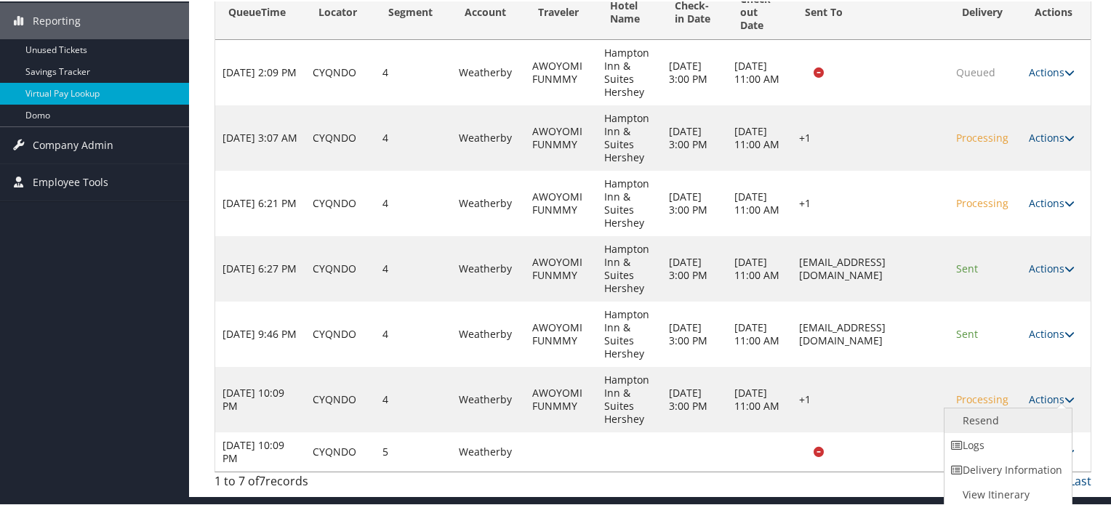
click at [1000, 420] on link "Resend" at bounding box center [1006, 419] width 124 height 25
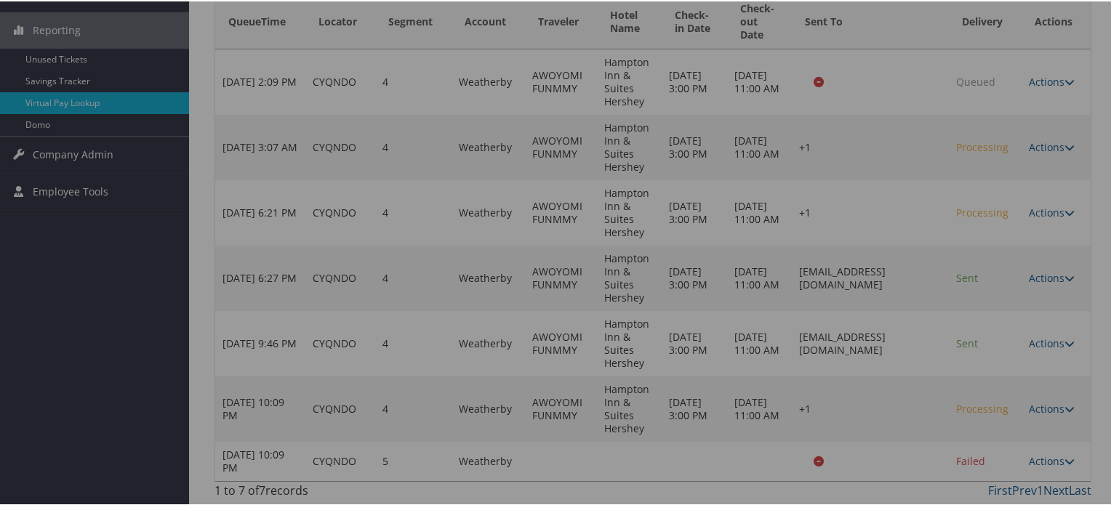
scroll to position [225, 0]
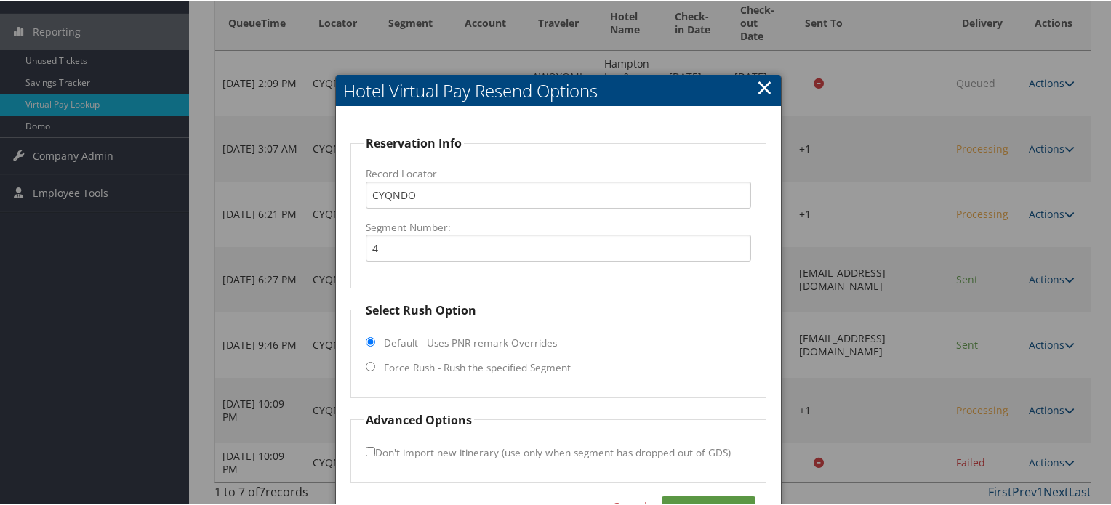
click at [369, 361] on input "Force Rush - Rush the specified Segment" at bounding box center [370, 365] width 9 height 9
radio input "true"
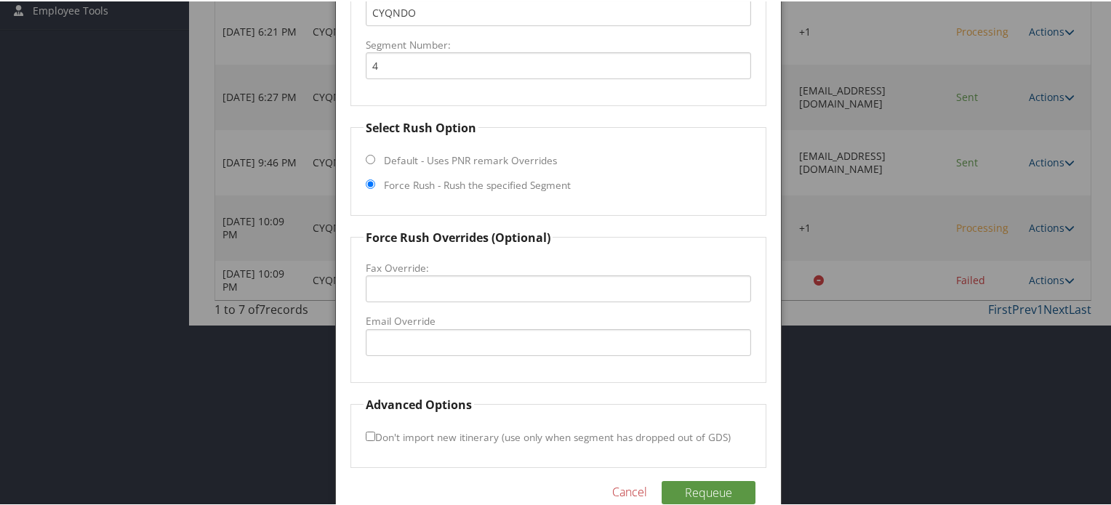
scroll to position [409, 0]
click at [396, 332] on input "Email Override" at bounding box center [558, 339] width 385 height 27
paste input "[EMAIL_ADDRESS][DOMAIN_NAME]"
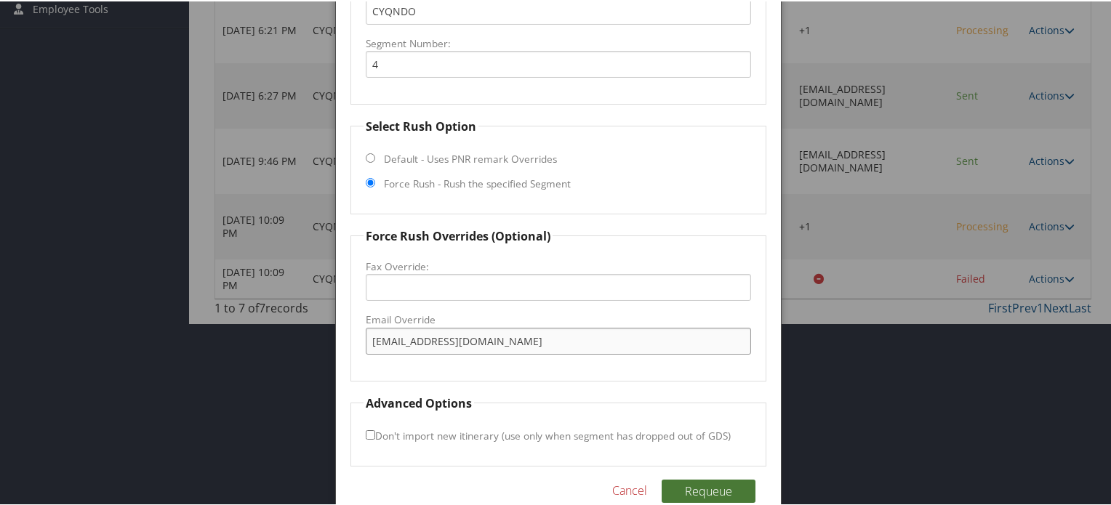
type input "[EMAIL_ADDRESS][DOMAIN_NAME]"
click at [710, 485] on button "Requeue" at bounding box center [709, 489] width 94 height 23
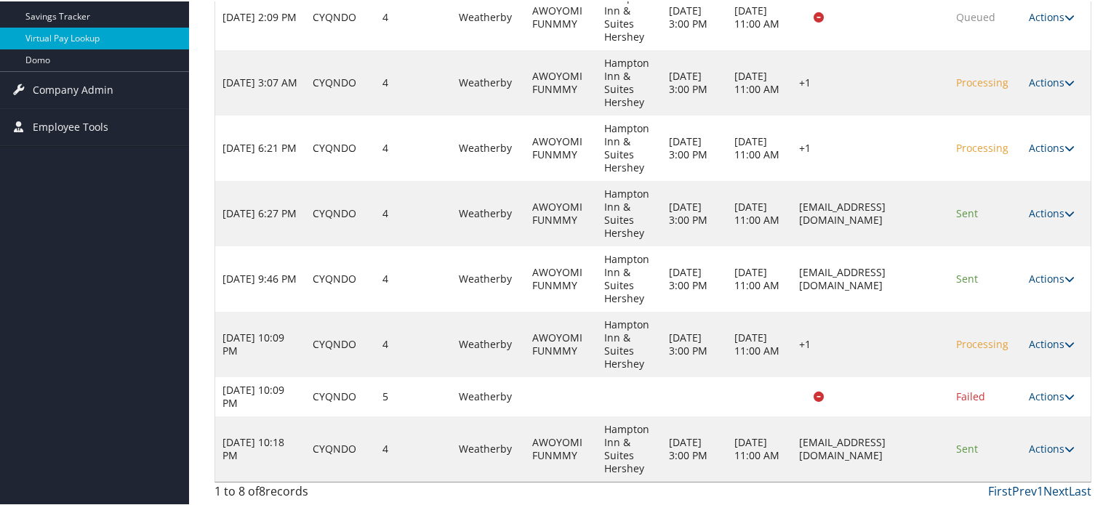
scroll to position [290, 0]
click at [1047, 445] on link "Actions" at bounding box center [1052, 448] width 46 height 14
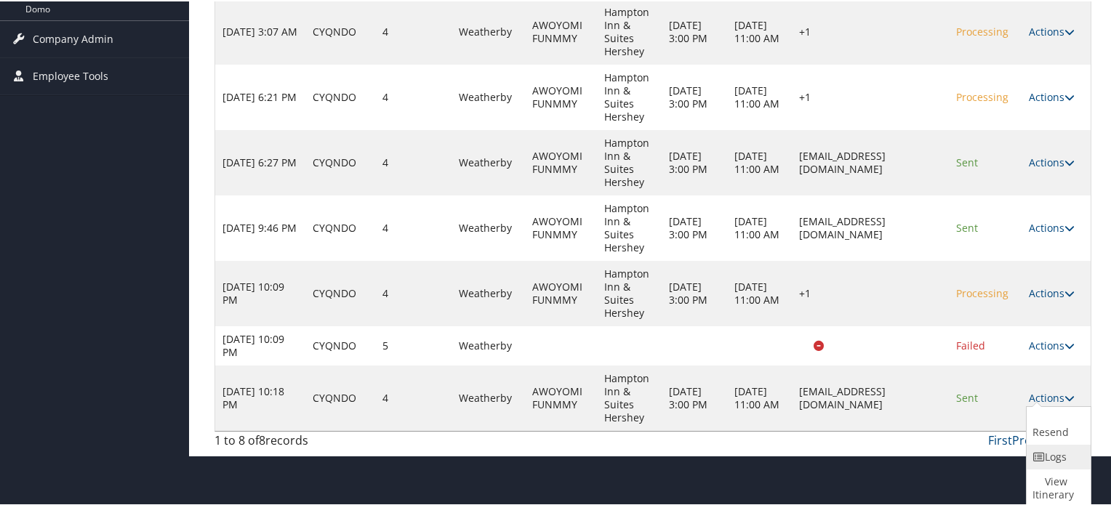
click at [1044, 453] on icon at bounding box center [1038, 456] width 13 height 10
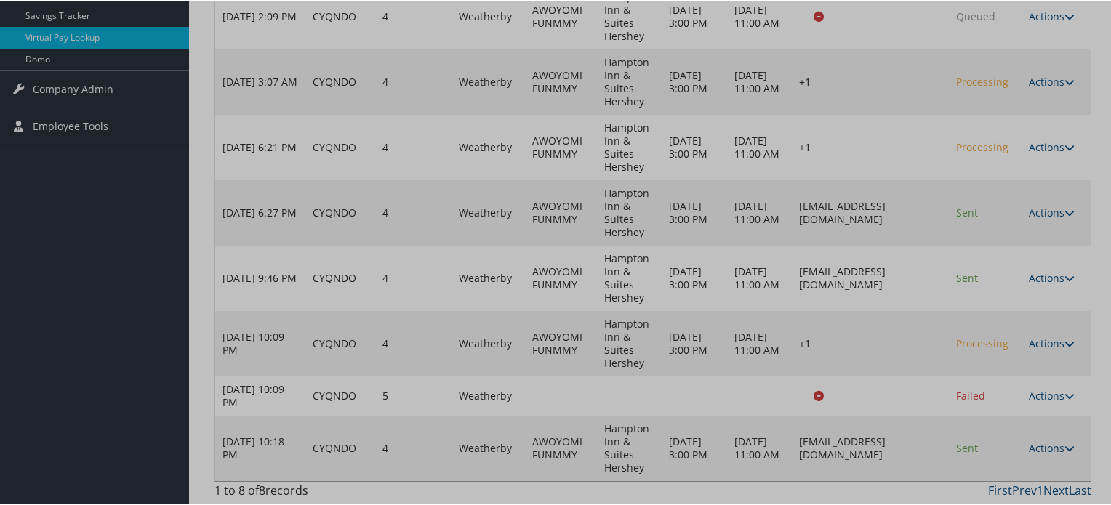
scroll to position [291, 0]
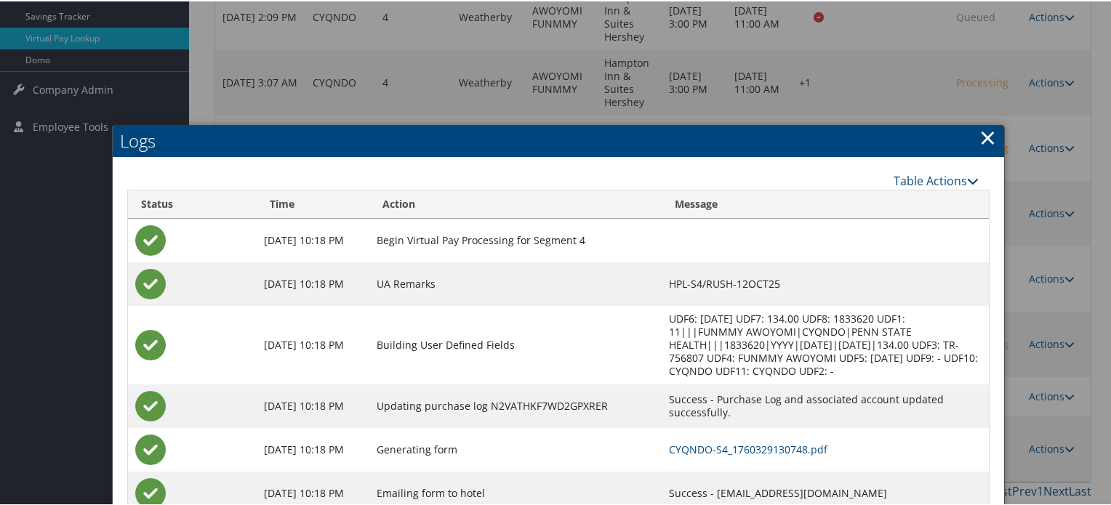
click at [984, 140] on link "×" at bounding box center [987, 135] width 17 height 29
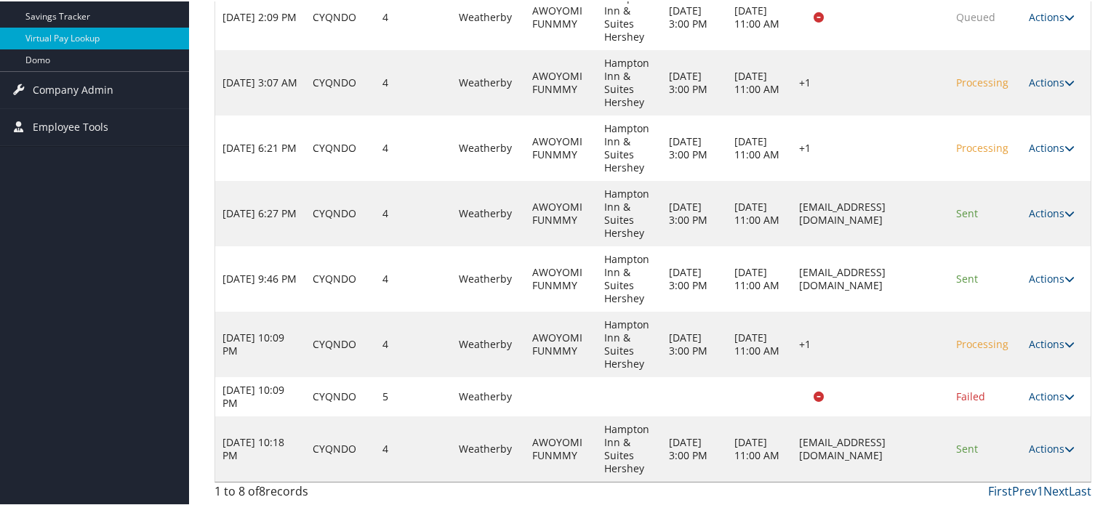
scroll to position [0, 0]
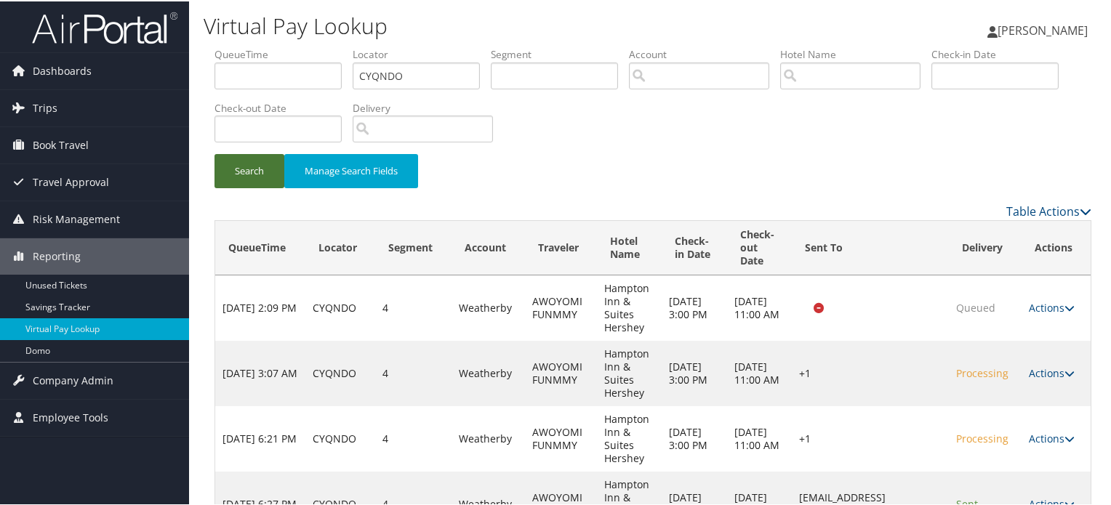
click at [240, 161] on button "Search" at bounding box center [249, 170] width 70 height 34
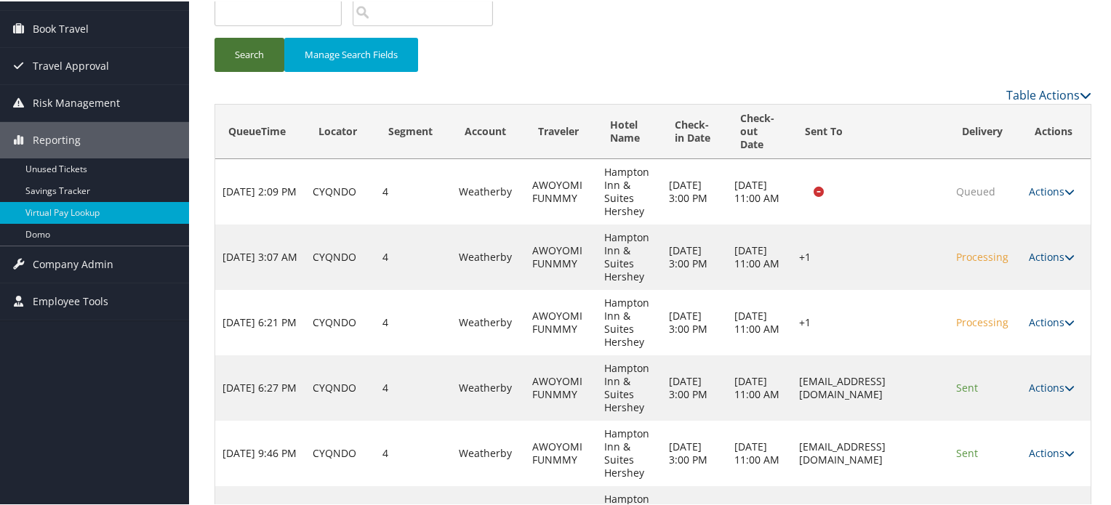
scroll to position [86, 0]
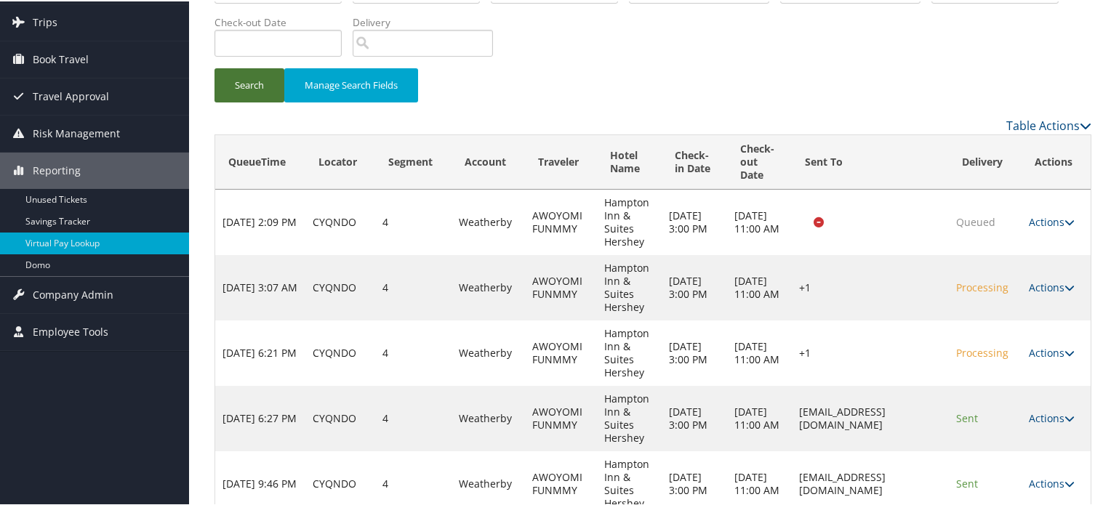
click at [260, 87] on button "Search" at bounding box center [249, 84] width 70 height 34
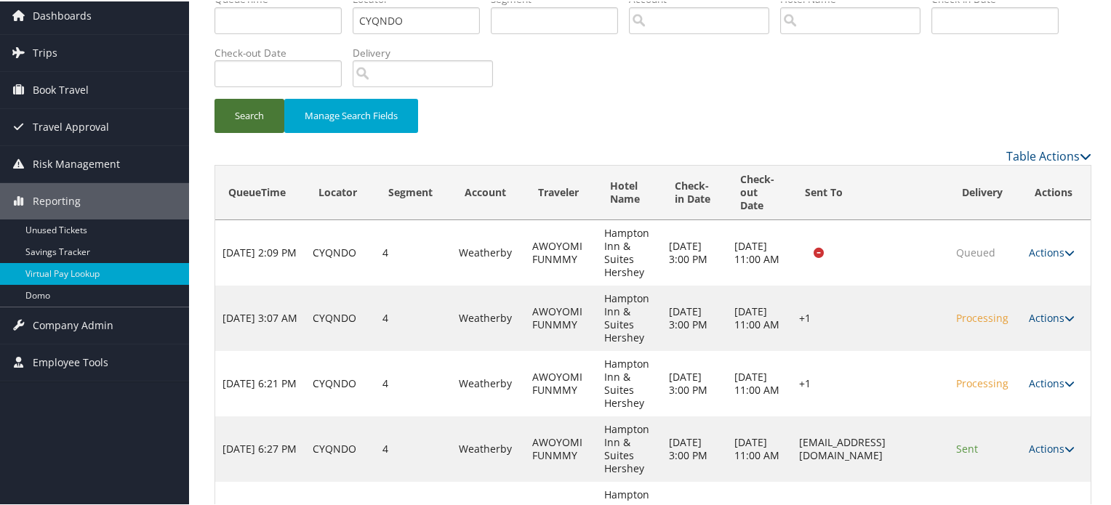
scroll to position [0, 0]
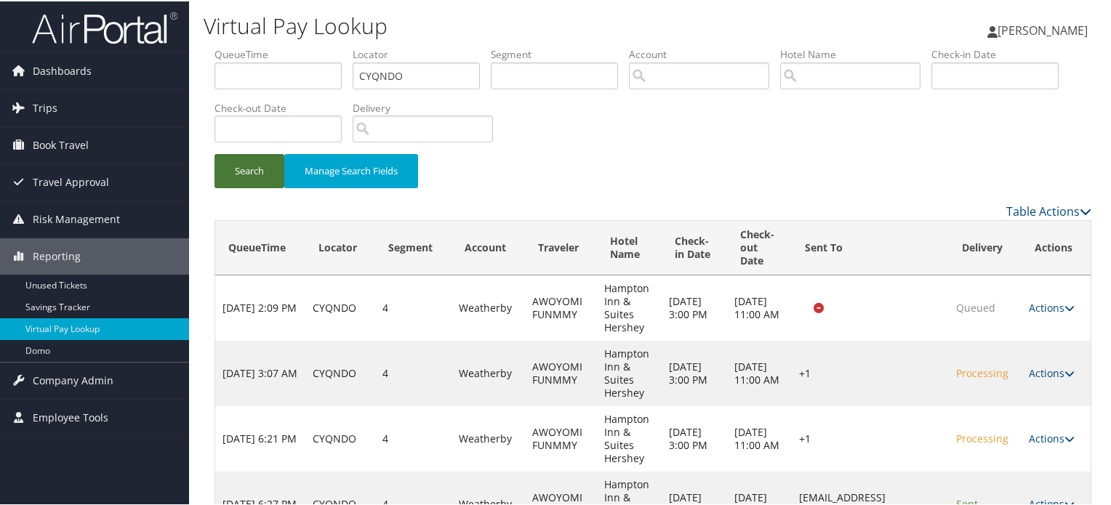
click at [273, 169] on button "Search" at bounding box center [249, 170] width 70 height 34
click at [250, 169] on button "Search" at bounding box center [249, 170] width 70 height 34
click at [387, 75] on input "CYQNDO" at bounding box center [416, 74] width 127 height 27
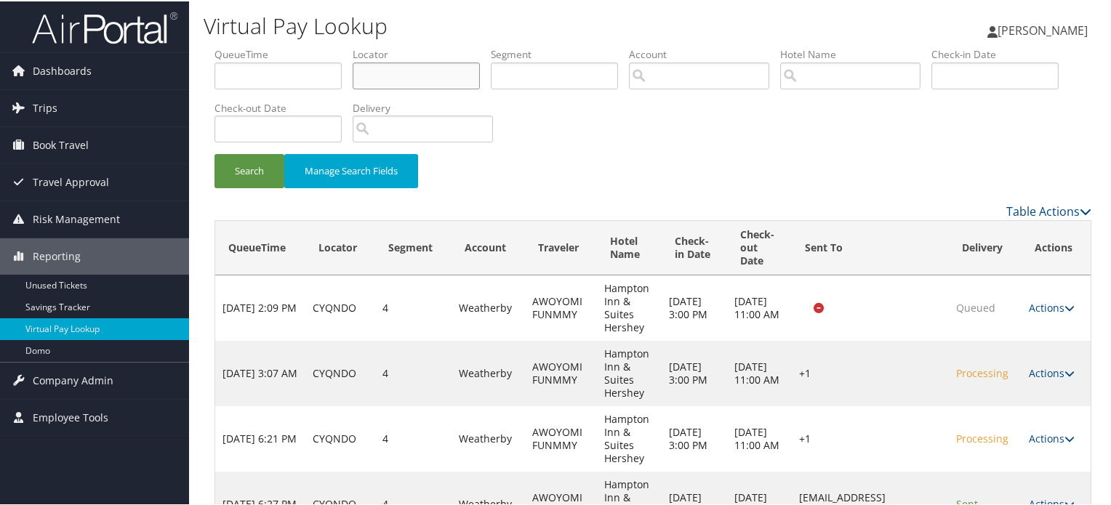
type input "*"
paste input "CYQNDO"
type input "CYQNDO"
click at [253, 168] on button "Search" at bounding box center [249, 170] width 70 height 34
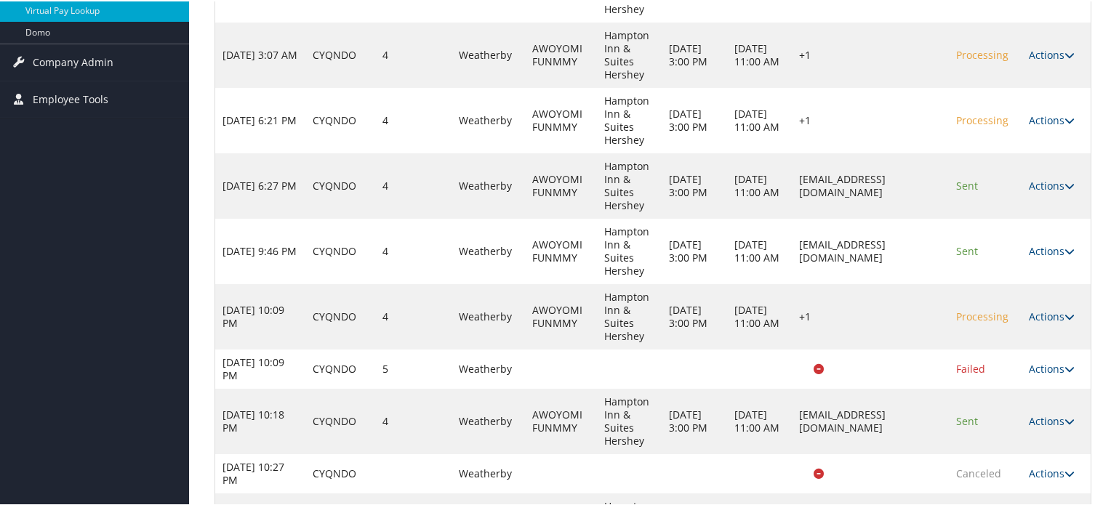
scroll to position [395, 0]
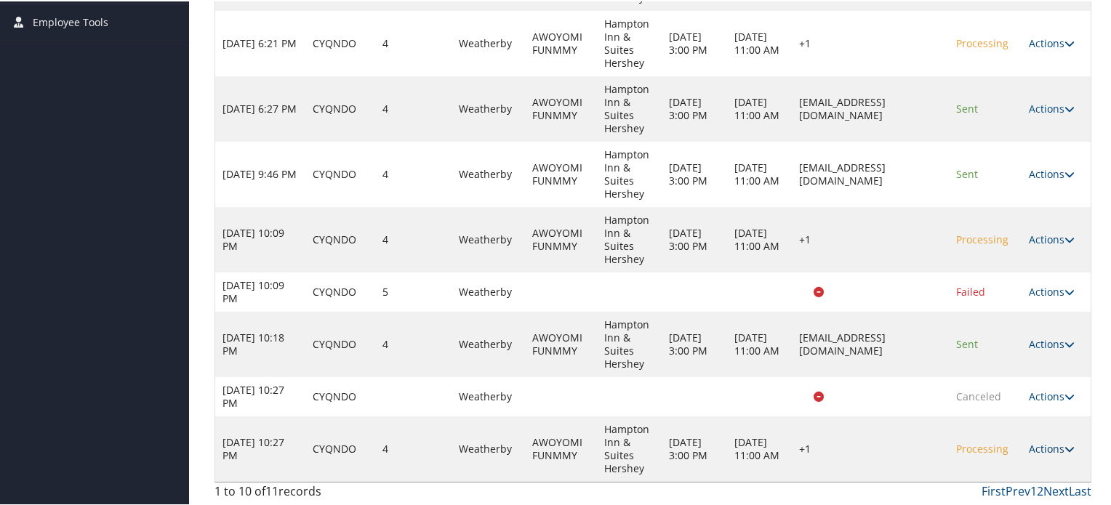
click at [1058, 449] on link "Actions" at bounding box center [1052, 448] width 46 height 14
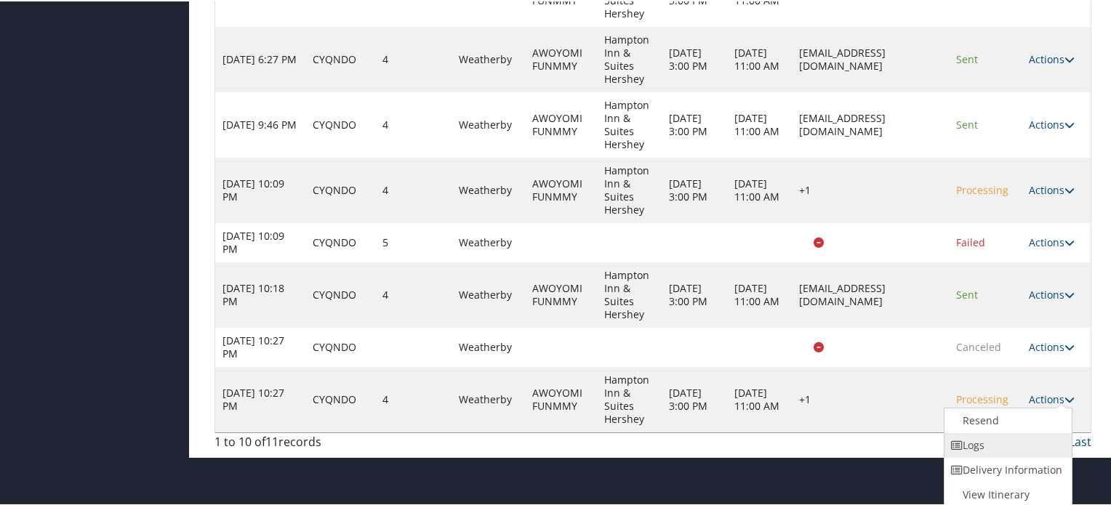
click at [988, 447] on link "Logs" at bounding box center [1006, 444] width 124 height 25
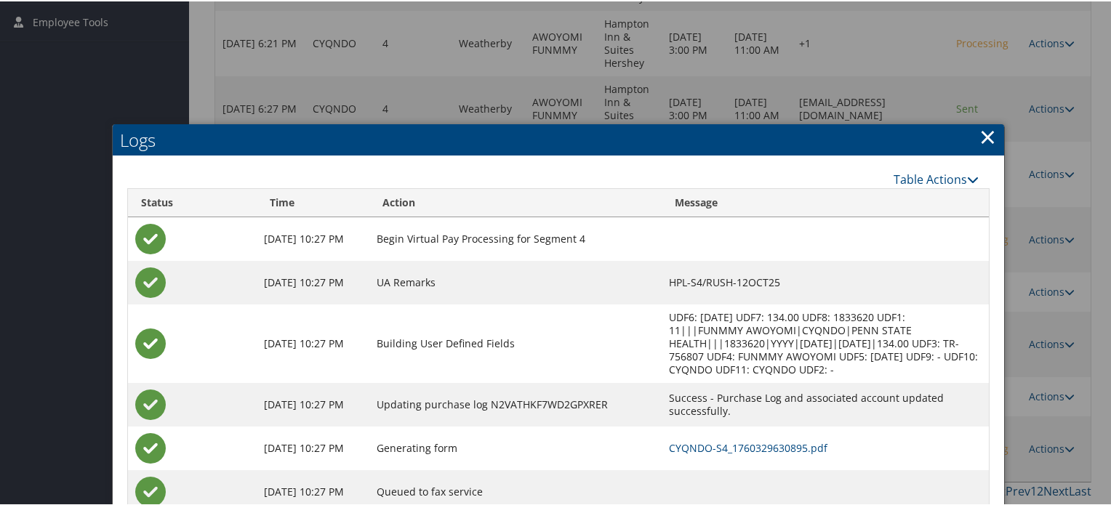
scroll to position [443, 0]
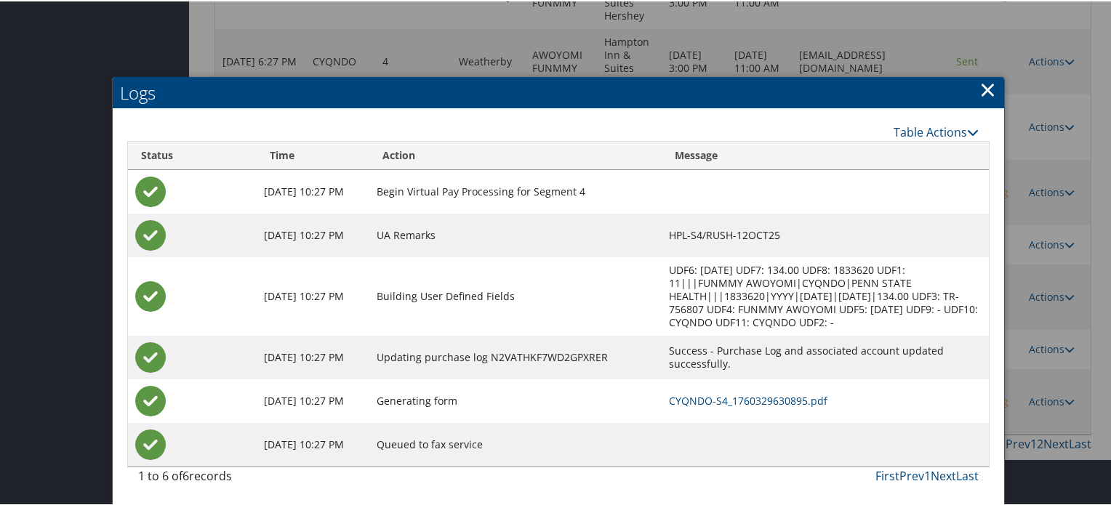
click at [983, 90] on link "×" at bounding box center [987, 87] width 17 height 29
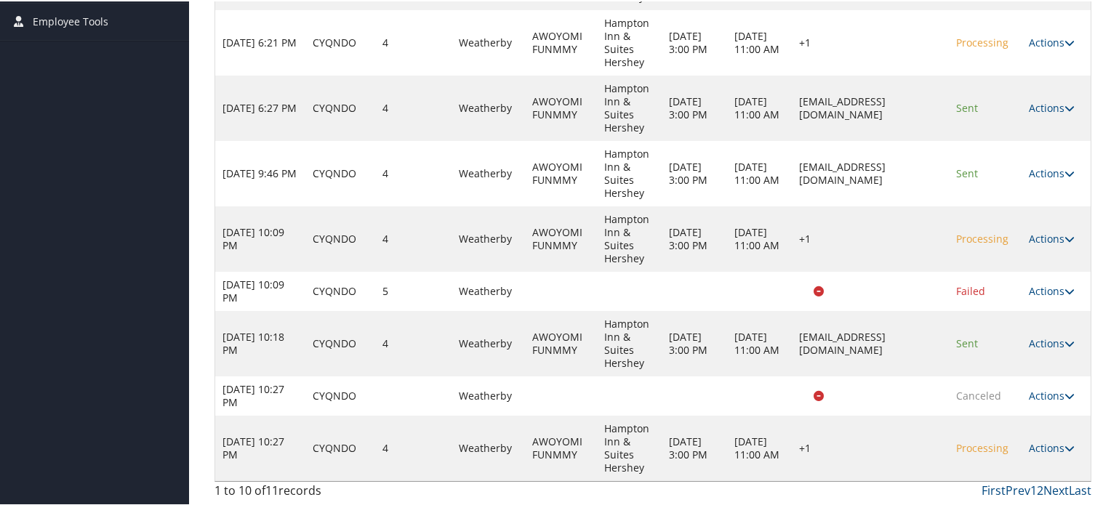
scroll to position [395, 0]
click at [1064, 345] on icon at bounding box center [1069, 343] width 10 height 10
click at [1047, 398] on link "Logs" at bounding box center [1056, 402] width 60 height 25
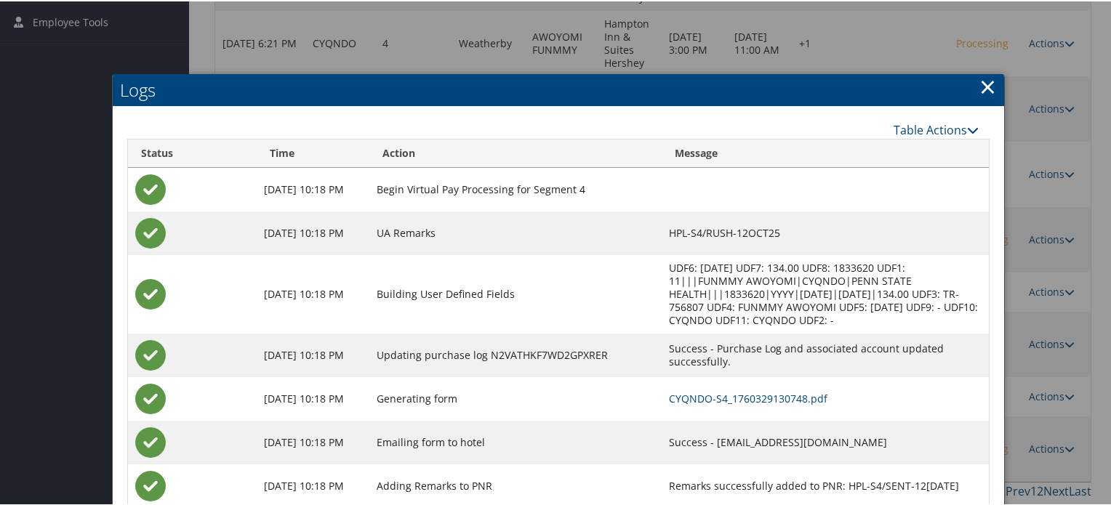
scroll to position [423, 0]
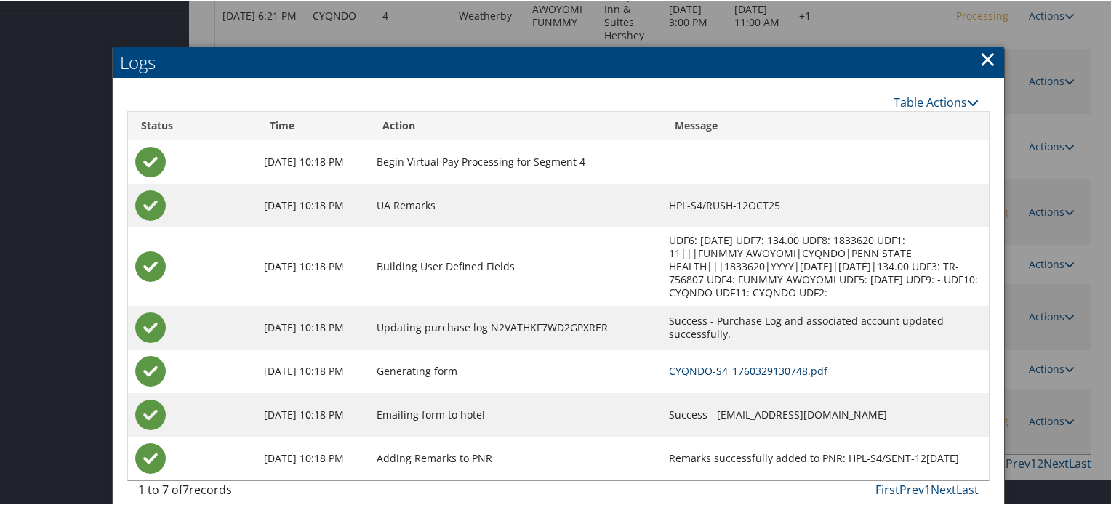
click at [711, 363] on link "CYQNDO-S4_1760329130748.pdf" at bounding box center [748, 370] width 158 height 14
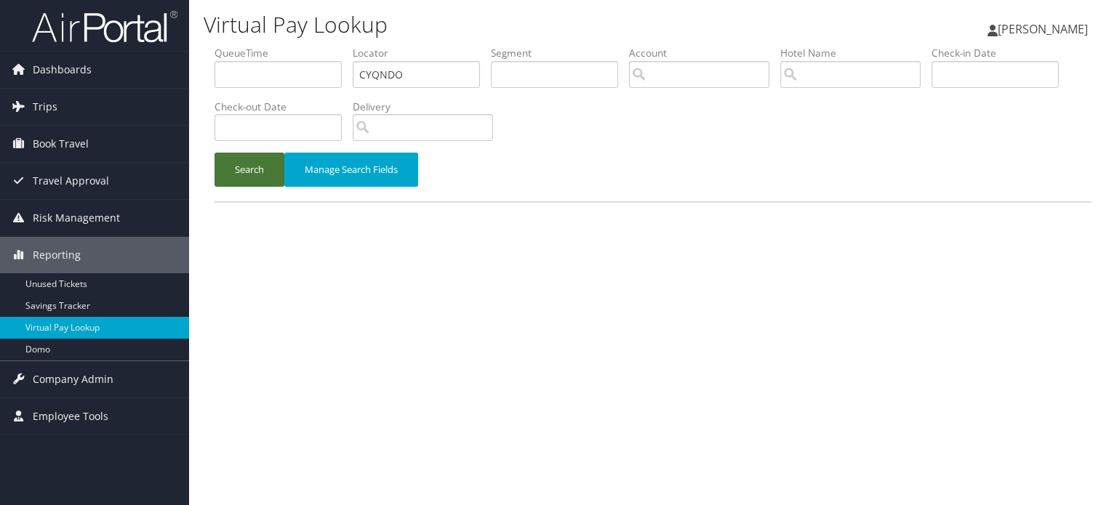
click at [257, 174] on button "Search" at bounding box center [249, 170] width 70 height 34
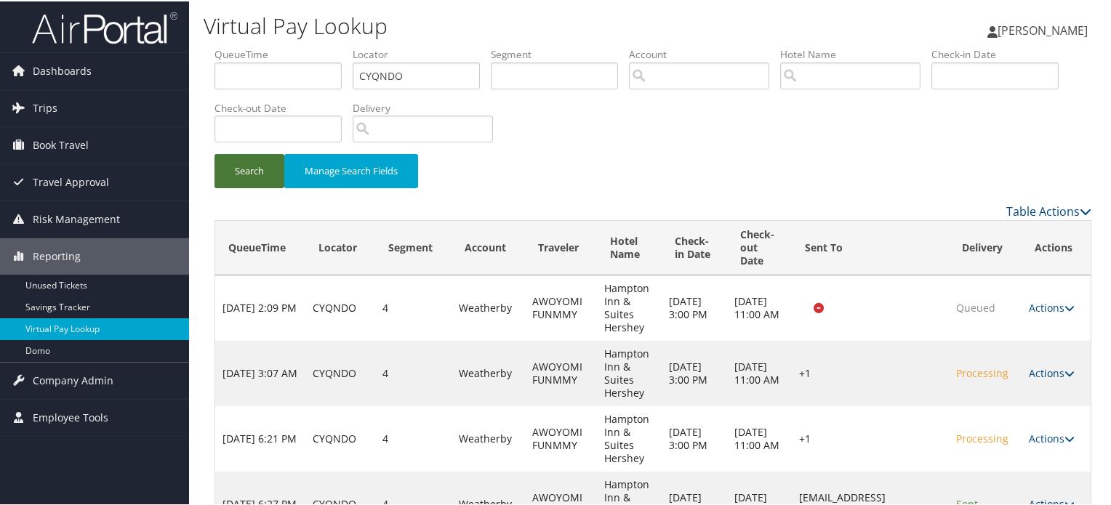
scroll to position [395, 0]
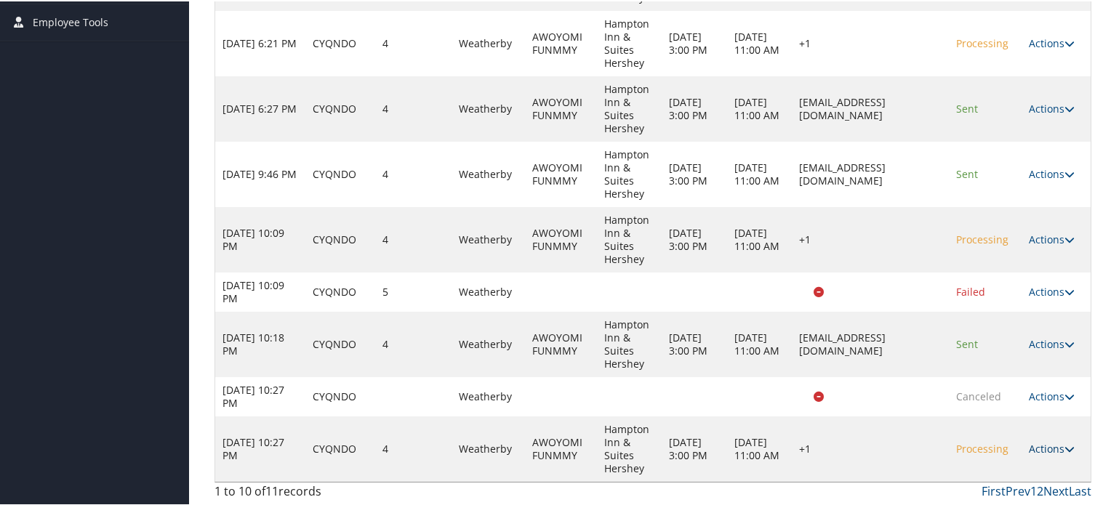
click at [1065, 446] on icon at bounding box center [1069, 448] width 10 height 10
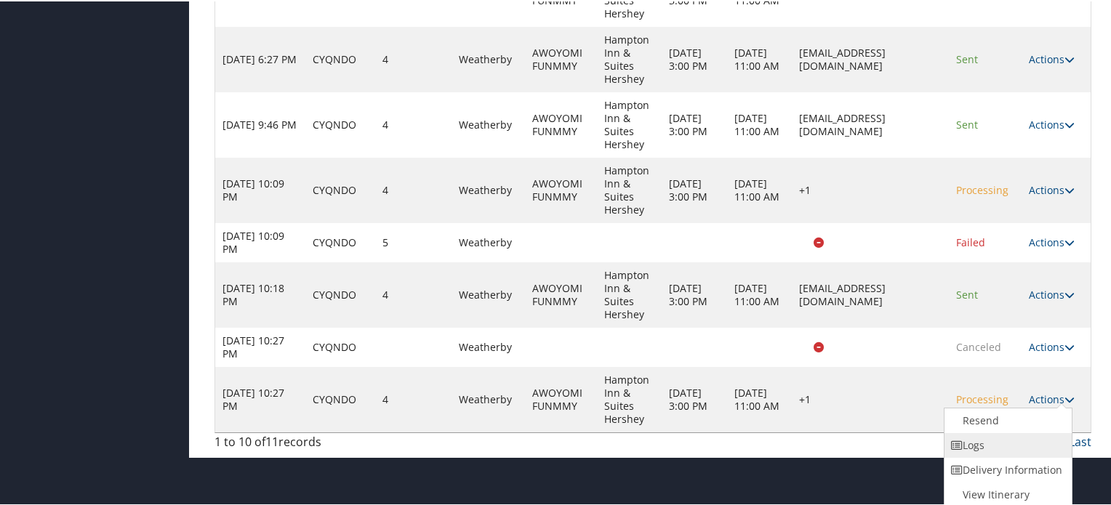
click at [1003, 441] on link "Logs" at bounding box center [1006, 444] width 124 height 25
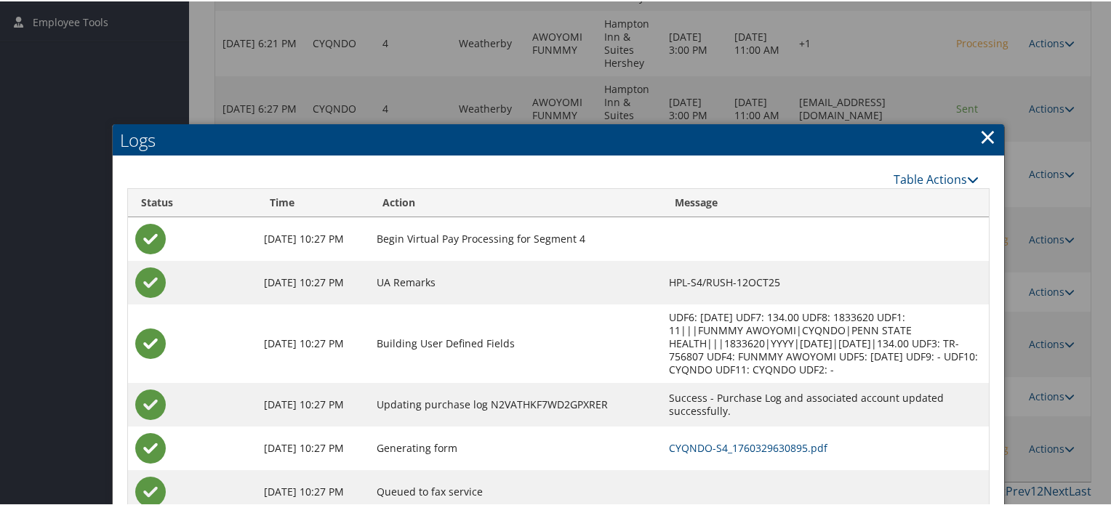
scroll to position [443, 0]
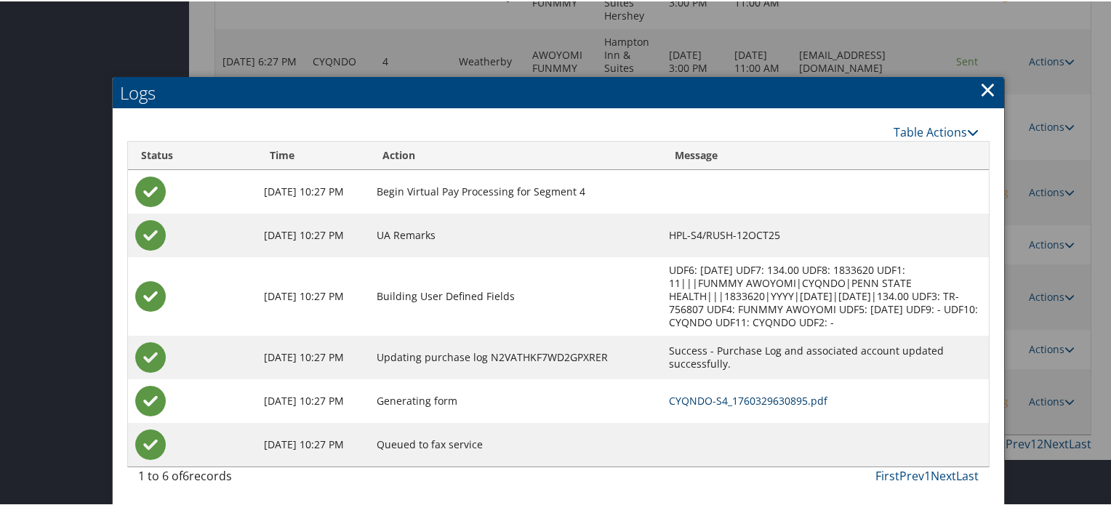
click at [695, 400] on link "CYQNDO-S4_1760329630895.pdf" at bounding box center [748, 400] width 158 height 14
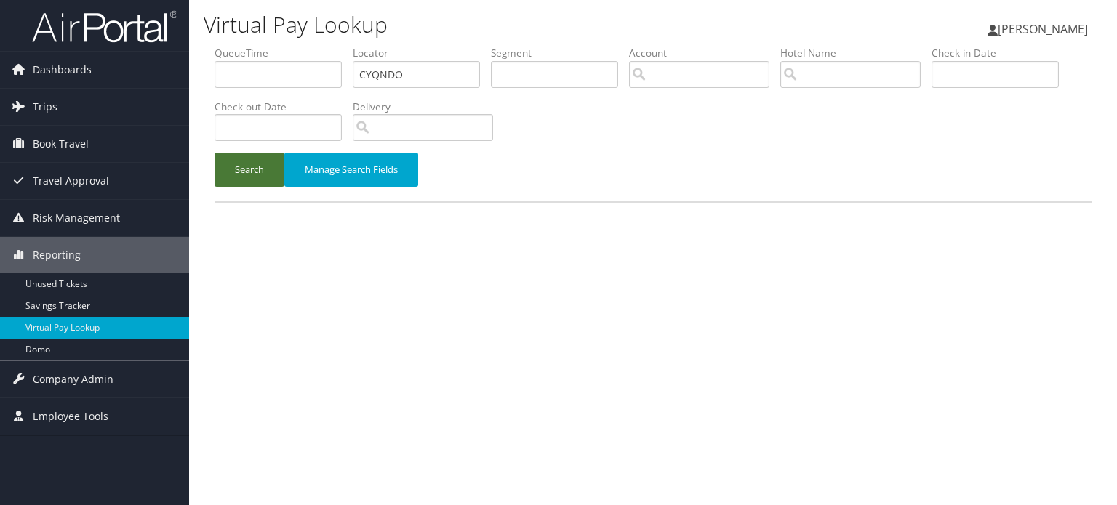
click at [252, 176] on button "Search" at bounding box center [249, 170] width 70 height 34
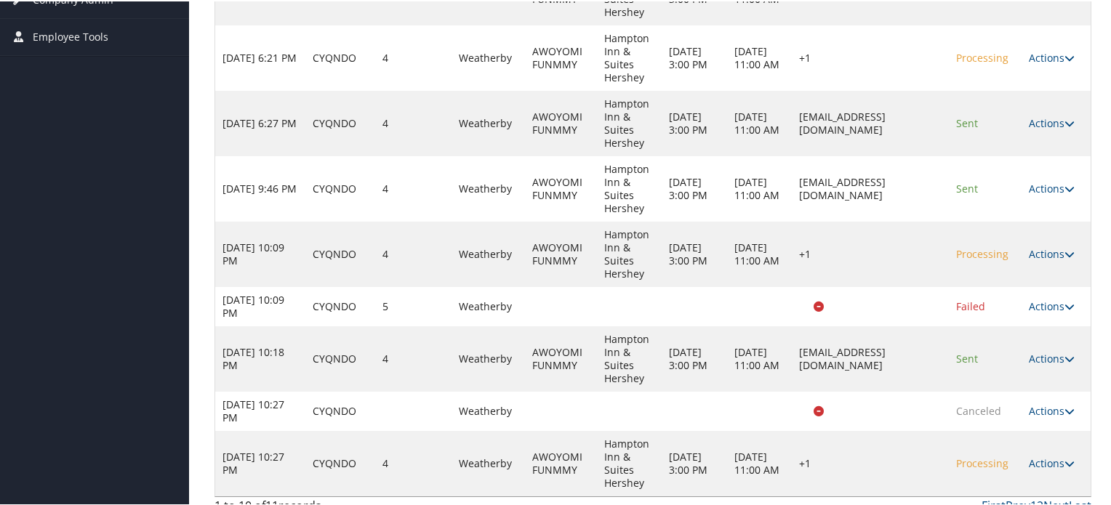
scroll to position [395, 0]
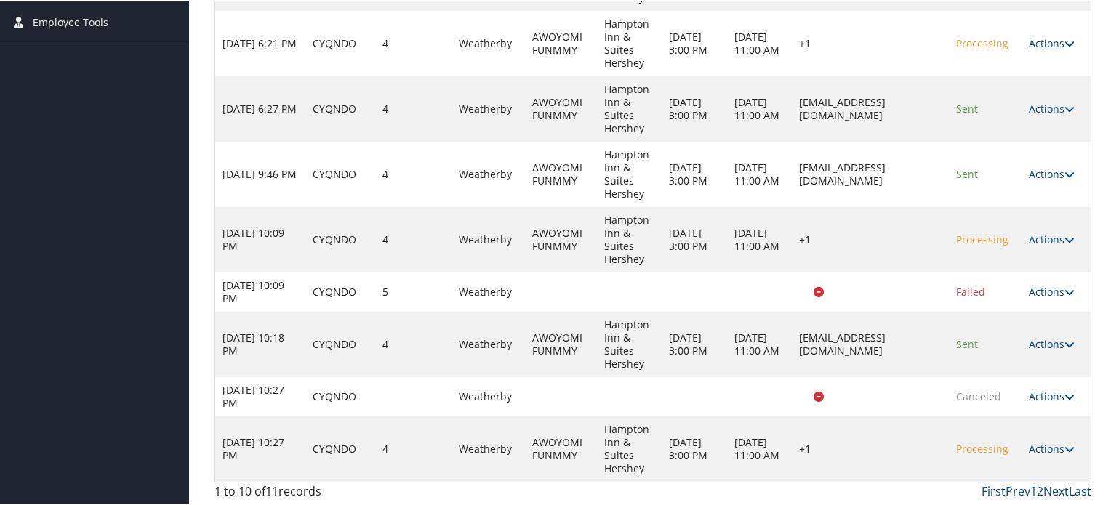
click at [1056, 490] on link "Next" at bounding box center [1055, 490] width 25 height 16
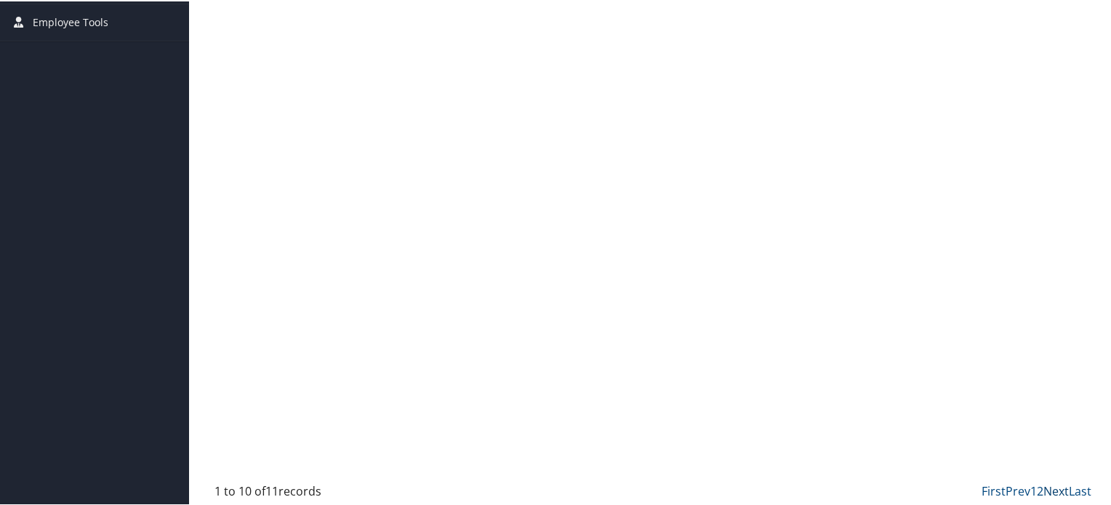
scroll to position [0, 0]
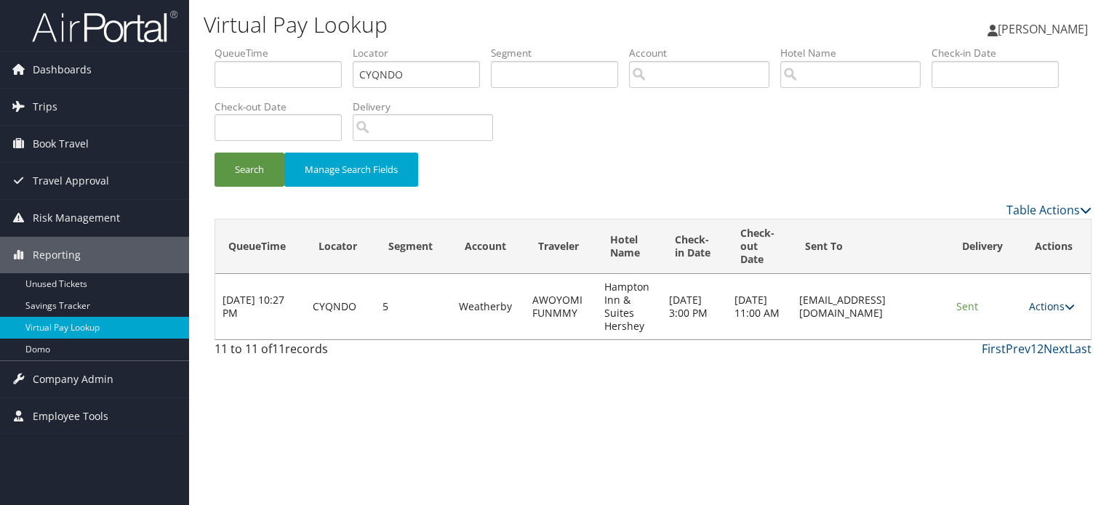
click at [1064, 305] on link "Actions" at bounding box center [1052, 307] width 46 height 14
click at [1013, 351] on link "Logs" at bounding box center [1030, 352] width 92 height 25
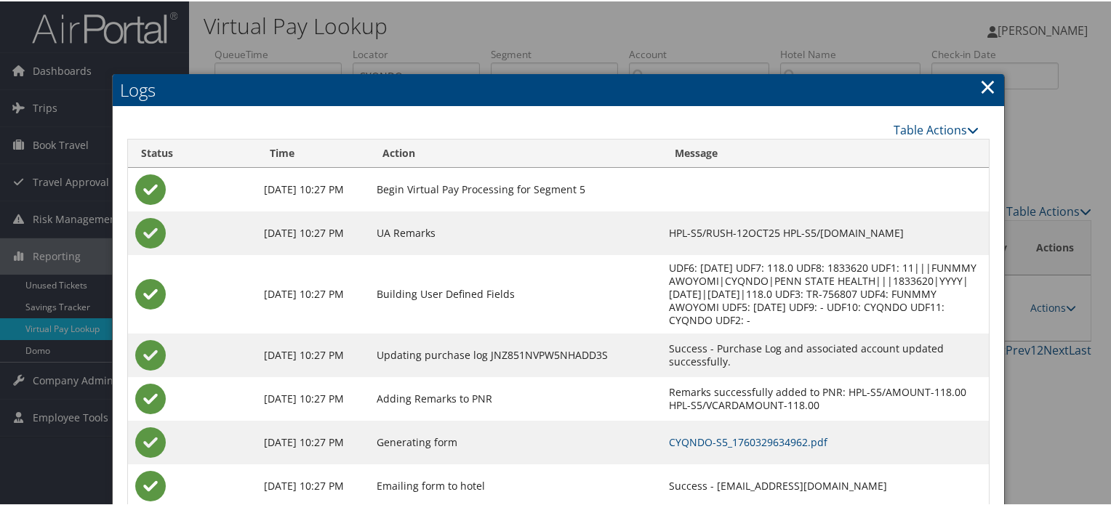
scroll to position [71, 0]
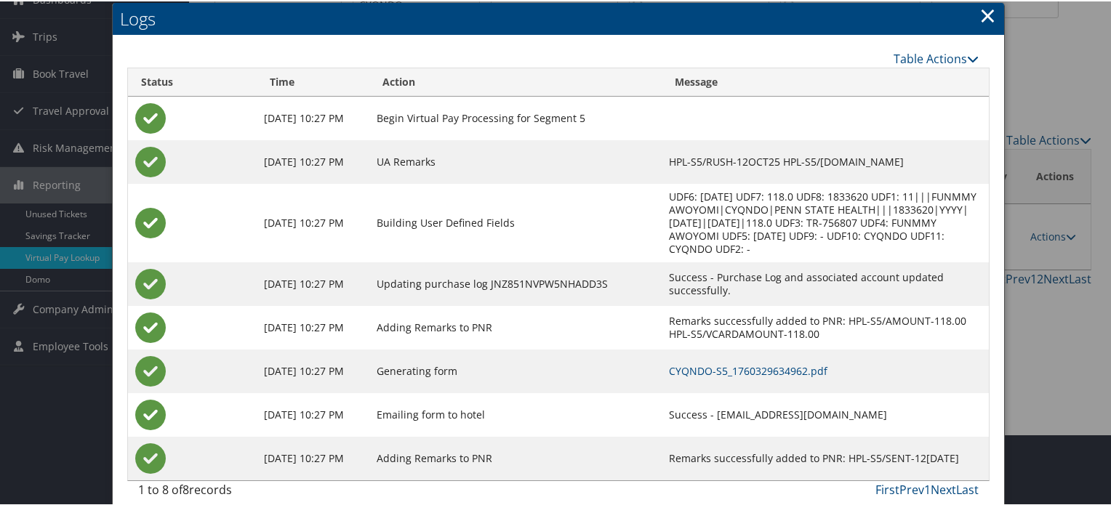
click at [984, 13] on link "×" at bounding box center [987, 13] width 17 height 29
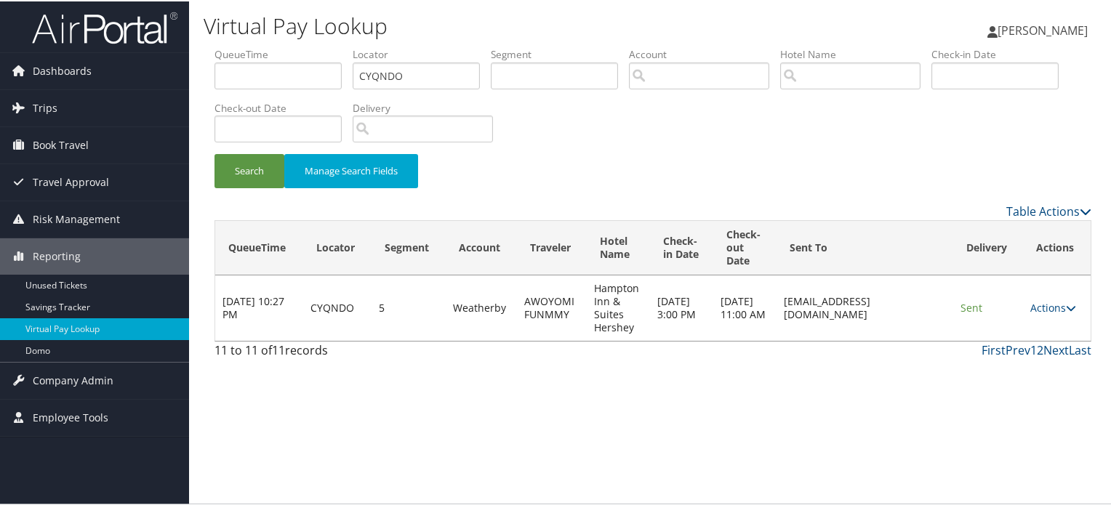
scroll to position [0, 0]
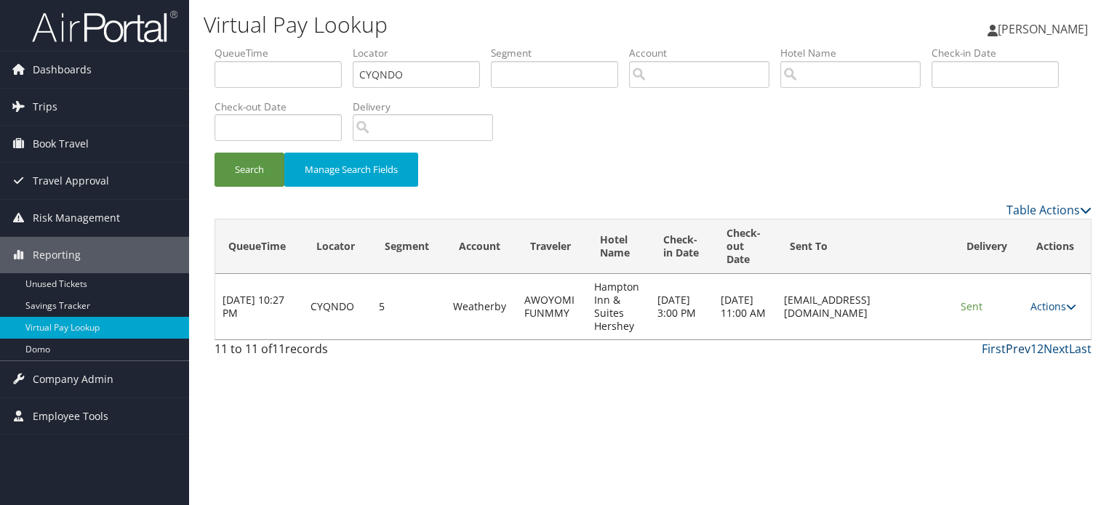
click at [1015, 344] on link "Prev" at bounding box center [1017, 349] width 25 height 16
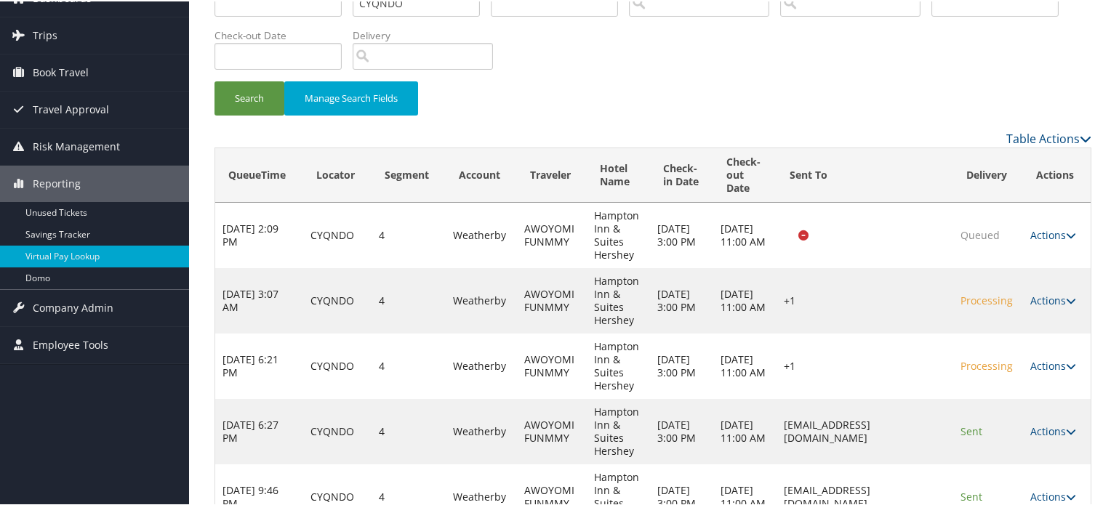
scroll to position [71, 0]
